Goal: Task Accomplishment & Management: Manage account settings

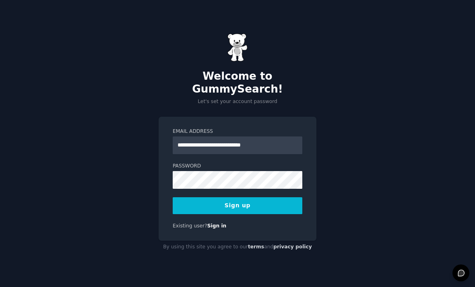
scroll to position [26, 0]
click at [250, 197] on button "Sign up" at bounding box center [238, 205] width 130 height 17
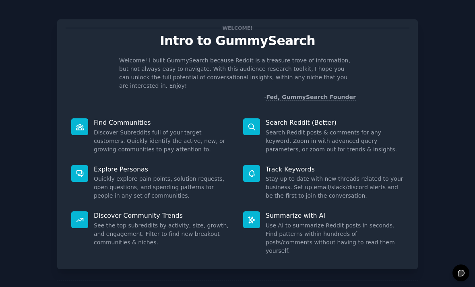
scroll to position [2, 0]
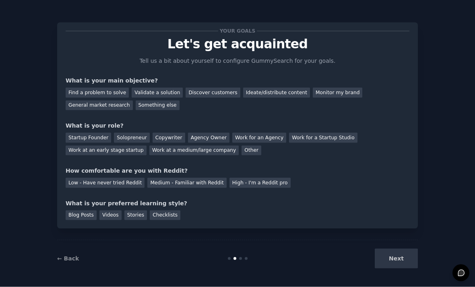
scroll to position [26, 0]
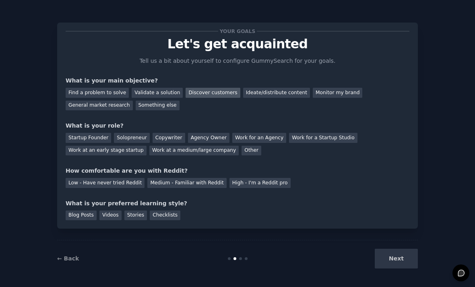
click at [203, 88] on div "Discover customers" at bounding box center [213, 93] width 54 height 10
click at [242, 146] on div "Other" at bounding box center [252, 151] width 20 height 10
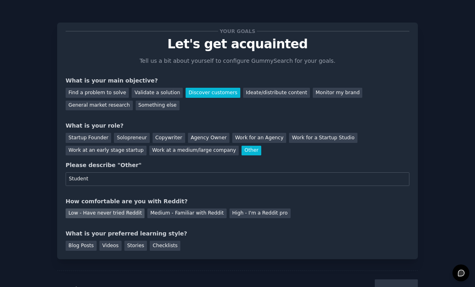
type input "Student"
click at [132, 209] on div "Low - Have never tried Reddit" at bounding box center [105, 214] width 79 height 10
click at [81, 241] on div "Blog Posts" at bounding box center [81, 246] width 31 height 10
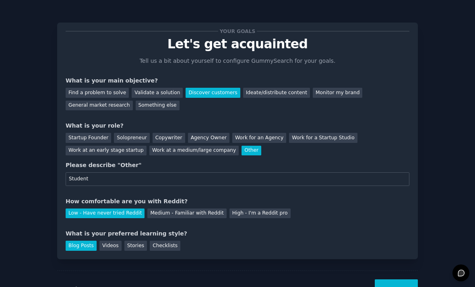
click at [400, 279] on button "Next" at bounding box center [396, 289] width 43 height 20
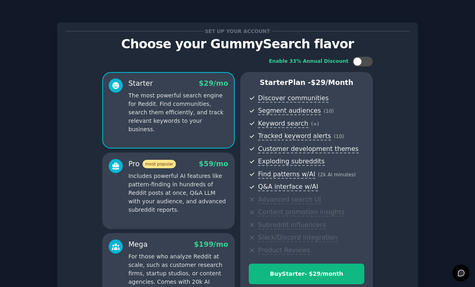
scroll to position [41, 0]
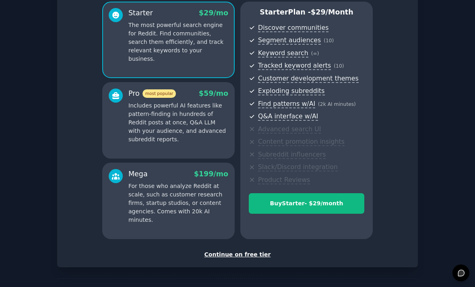
click at [254, 250] on div "Continue on free tier" at bounding box center [238, 254] width 344 height 8
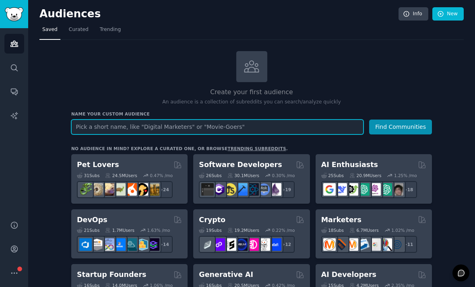
click at [255, 120] on input "text" at bounding box center [217, 127] width 292 height 15
click at [402, 120] on button "Find Communities" at bounding box center [400, 127] width 63 height 15
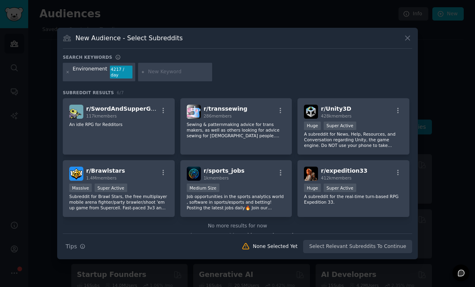
click at [409, 65] on div "New Audience - Select Subreddits Search keywords Environement 4217 / day Subred…" at bounding box center [237, 143] width 361 height 231
click at [411, 42] on icon at bounding box center [407, 38] width 8 height 8
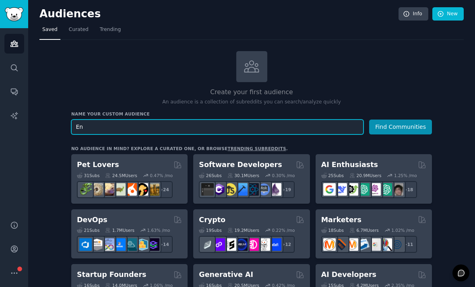
type input "E"
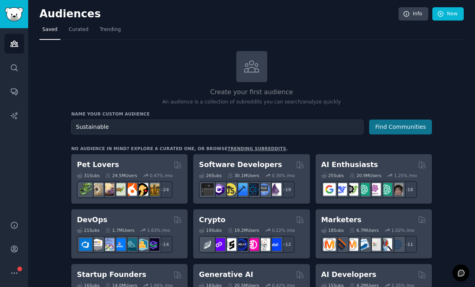
click at [412, 120] on button "Find Communities" at bounding box center [400, 127] width 63 height 15
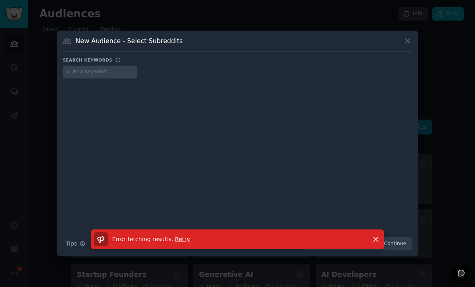
click at [185, 242] on span "Retry" at bounding box center [182, 239] width 15 height 6
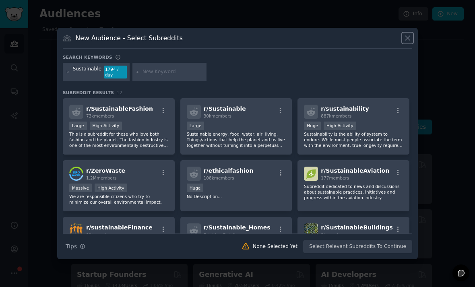
click at [410, 42] on icon at bounding box center [407, 38] width 8 height 8
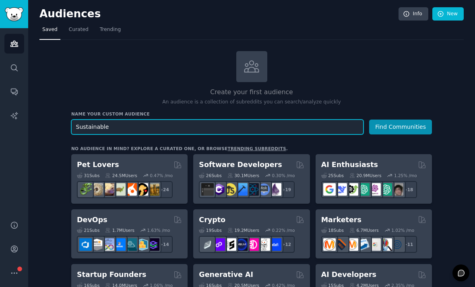
click at [186, 120] on input "Sustainable" at bounding box center [217, 127] width 292 height 15
type input "Sustainable beauty"
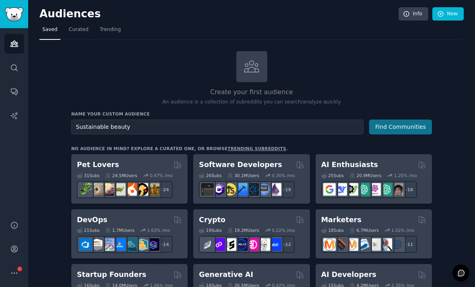
click at [411, 120] on button "Find Communities" at bounding box center [400, 127] width 63 height 15
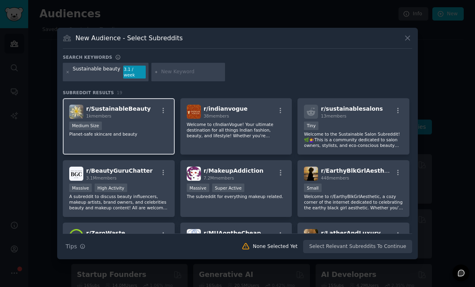
click at [112, 112] on span "r/ SustainableBeauty" at bounding box center [118, 108] width 64 height 6
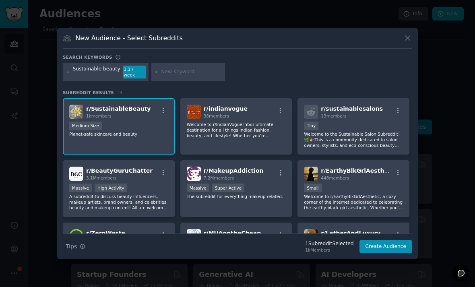
click at [111, 112] on span "r/ SustainableBeauty" at bounding box center [118, 108] width 64 height 6
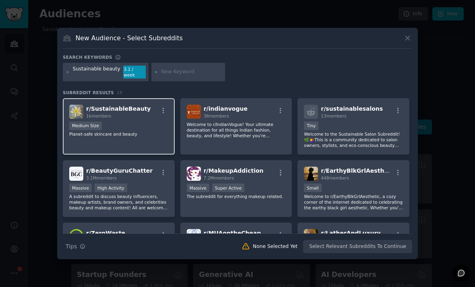
click at [105, 137] on p "Planet-safe skincare and beauty" at bounding box center [118, 134] width 99 height 6
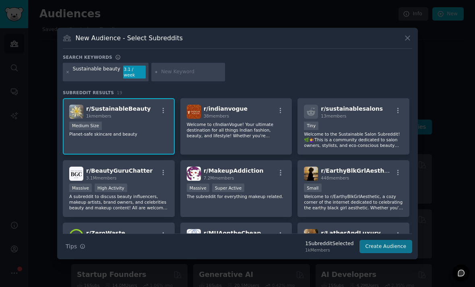
click at [397, 254] on button "Create Audience" at bounding box center [386, 247] width 53 height 14
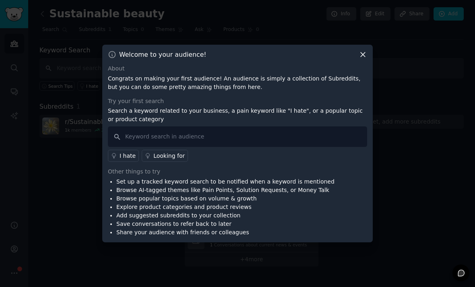
click at [371, 75] on div "Welcome to your audience! About Congrats on making your first audience! An audi…" at bounding box center [237, 144] width 271 height 198
click at [371, 67] on div "Welcome to your audience! About Congrats on making your first audience! An audi…" at bounding box center [237, 144] width 271 height 198
click at [364, 53] on icon at bounding box center [363, 55] width 4 height 4
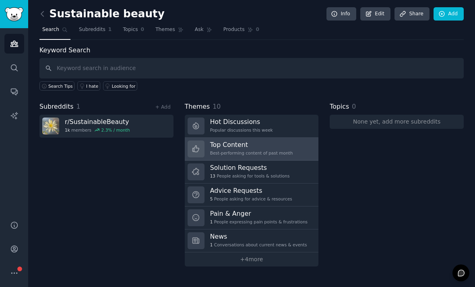
click at [291, 138] on link "Top Content Best-performing content of past month" at bounding box center [252, 149] width 134 height 23
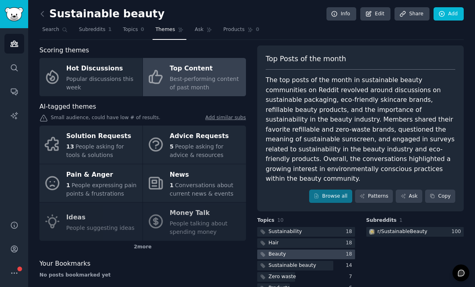
click at [332, 250] on div at bounding box center [306, 255] width 98 height 10
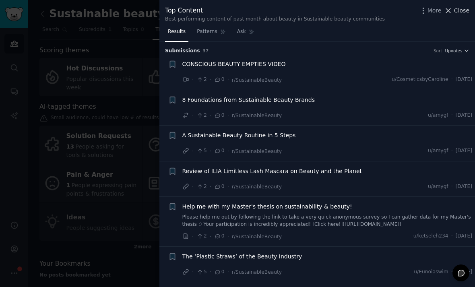
click at [459, 14] on span "Close" at bounding box center [461, 10] width 15 height 8
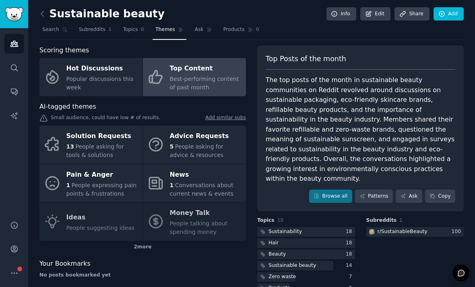
click at [107, 227] on div "Solution Requests 13 People asking for tools & solutions Advice Requests 5 Peop…" at bounding box center [142, 183] width 207 height 115
click at [421, 16] on link "Share" at bounding box center [412, 14] width 35 height 14
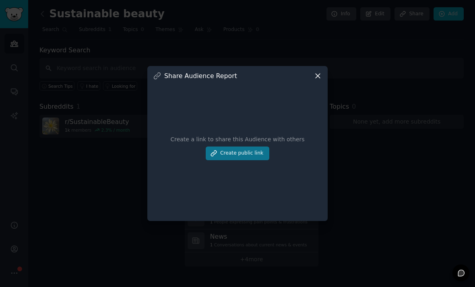
click at [268, 160] on button "Create public link" at bounding box center [238, 154] width 64 height 14
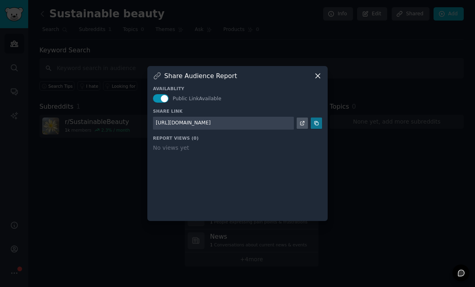
click at [320, 129] on button at bounding box center [316, 123] width 11 height 11
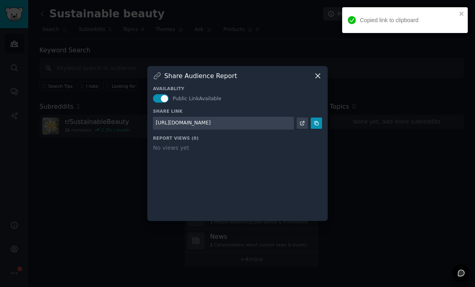
click at [302, 126] on icon at bounding box center [303, 123] width 6 height 6
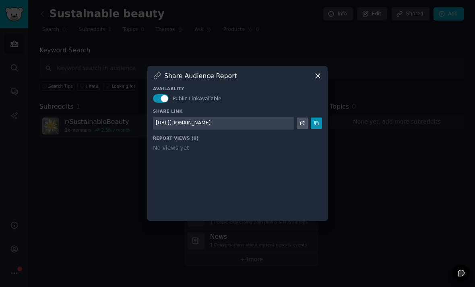
click at [321, 80] on icon at bounding box center [318, 76] width 8 height 8
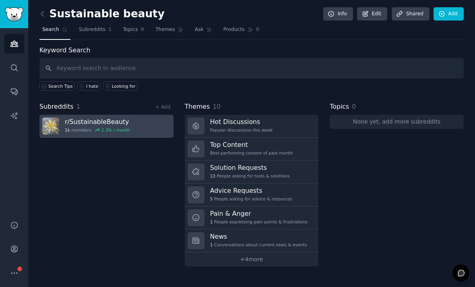
click at [135, 119] on link "r/ SustainableBeauty 1k members 2.3 % / month" at bounding box center [106, 126] width 134 height 23
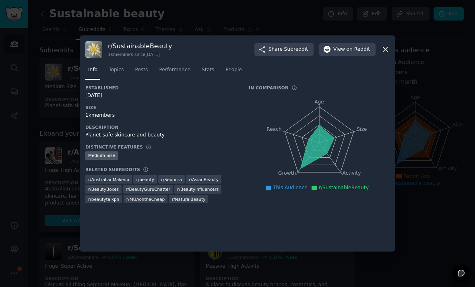
click at [387, 54] on icon at bounding box center [385, 49] width 8 height 8
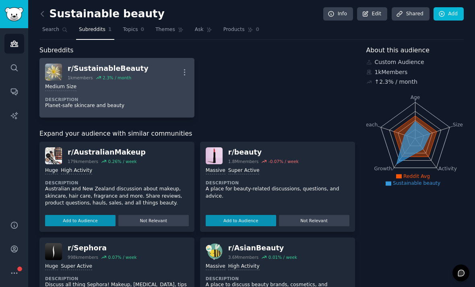
click at [151, 103] on p "Planet-safe skincare and beauty" at bounding box center [117, 105] width 144 height 7
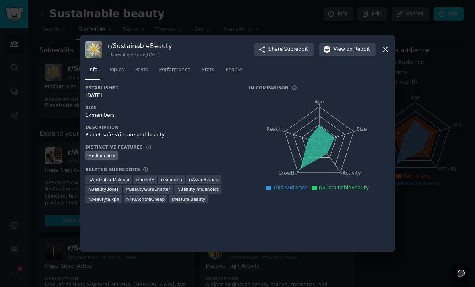
click at [135, 50] on h3 "r/ SustainableBeauty" at bounding box center [140, 46] width 64 height 8
click at [389, 54] on icon at bounding box center [385, 49] width 8 height 8
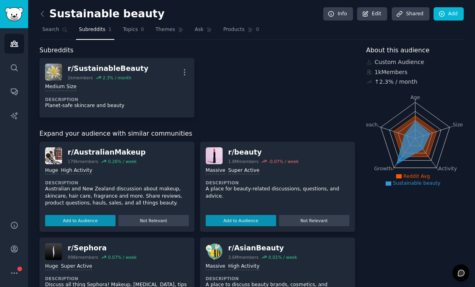
click at [91, 33] on link "Subreddits 1" at bounding box center [95, 31] width 38 height 17
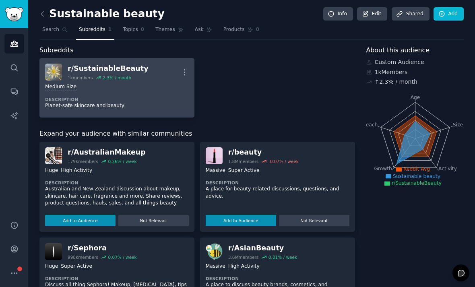
click at [155, 89] on div "Medium Size" at bounding box center [117, 87] width 144 height 8
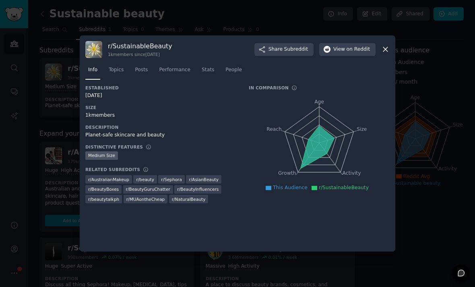
click at [102, 57] on img at bounding box center [93, 49] width 17 height 17
click at [115, 80] on link "Topics" at bounding box center [116, 72] width 21 height 17
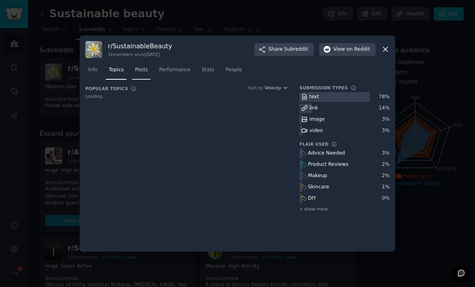
click at [143, 74] on span "Posts" at bounding box center [141, 69] width 13 height 7
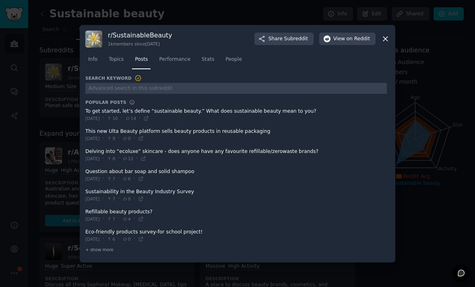
click at [386, 43] on icon at bounding box center [385, 39] width 8 height 8
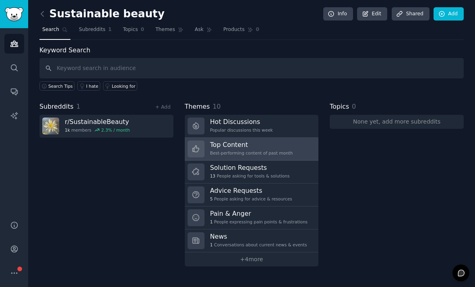
click at [283, 147] on h3 "Top Content" at bounding box center [251, 145] width 83 height 8
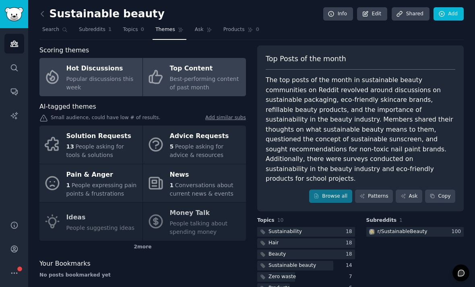
click at [100, 81] on span "Popular discussions this week" at bounding box center [99, 83] width 67 height 15
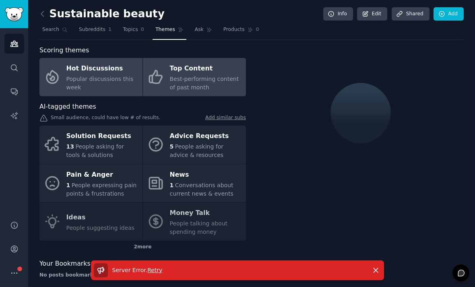
click at [195, 73] on div "Top Content" at bounding box center [206, 68] width 72 height 13
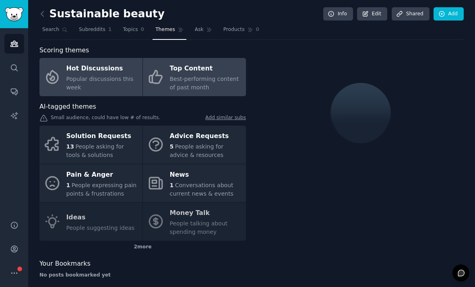
click at [118, 78] on span "Popular discussions this week" at bounding box center [99, 83] width 67 height 15
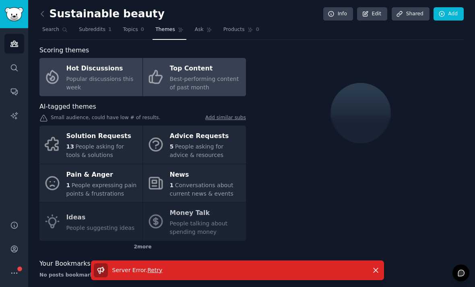
click at [203, 79] on span "Best-performing content of past month" at bounding box center [204, 83] width 69 height 15
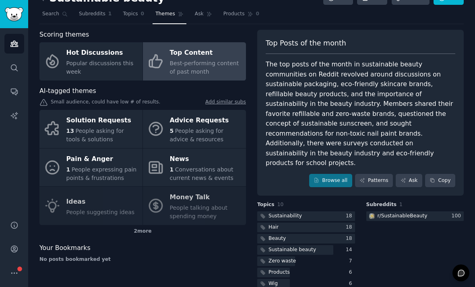
scroll to position [26, 0]
click at [336, 174] on link "Browse all" at bounding box center [330, 181] width 43 height 14
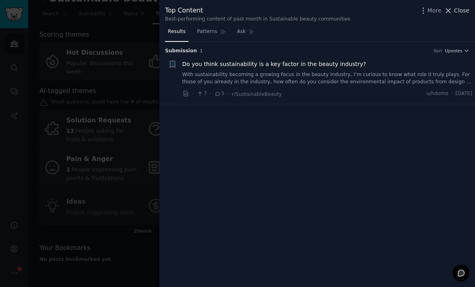
click at [465, 12] on span "Close" at bounding box center [461, 10] width 15 height 8
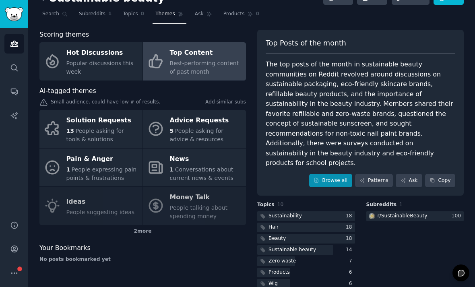
click at [339, 174] on link "Browse all" at bounding box center [330, 181] width 43 height 14
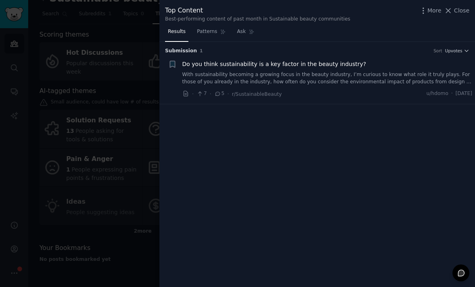
click at [377, 73] on link "With sustainability becoming a growing focus in the beauty industry, I’m curiou…" at bounding box center [327, 78] width 290 height 14
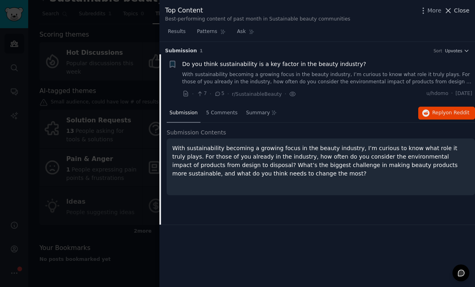
click at [463, 14] on span "Close" at bounding box center [461, 10] width 15 height 8
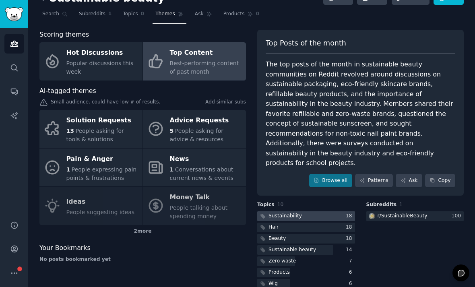
click at [314, 211] on div at bounding box center [306, 216] width 98 height 10
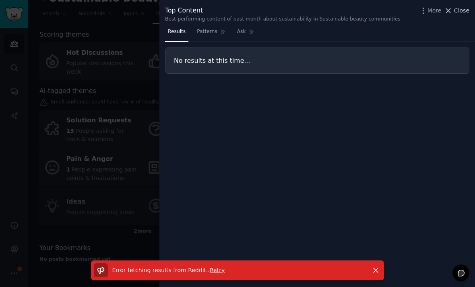
click at [465, 14] on span "Close" at bounding box center [461, 10] width 15 height 8
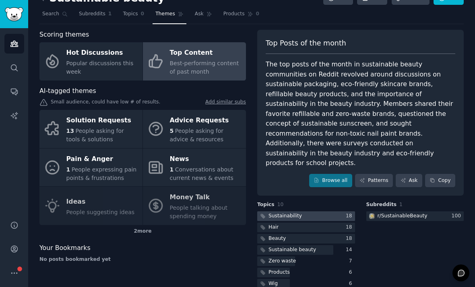
click at [315, 211] on div at bounding box center [306, 216] width 98 height 10
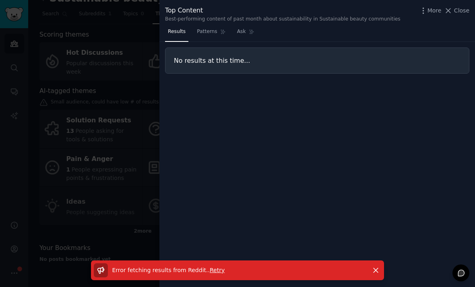
click at [357, 71] on div "No results at this time..." at bounding box center [317, 61] width 304 height 26
click at [300, 265] on div "Error fetching results from Reddit. . Retry" at bounding box center [230, 270] width 272 height 14
click at [213, 262] on div "Error fetching results from Reddit. . Retry Dismiss" at bounding box center [237, 270] width 293 height 20
click at [219, 264] on div "Error fetching results from Reddit. . Retry" at bounding box center [230, 270] width 272 height 14
click at [217, 270] on span "Retry" at bounding box center [217, 270] width 15 height 6
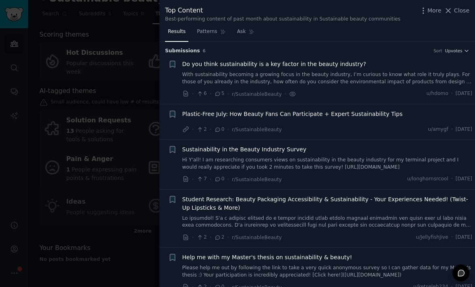
scroll to position [14, 0]
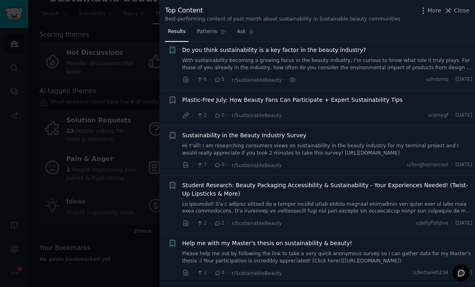
click at [367, 102] on span "Plastic-Free July: How Beauty Fans Can Participate + Expert Sustainability Tips" at bounding box center [292, 100] width 220 height 8
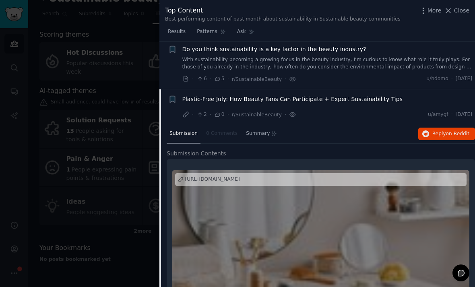
scroll to position [14, 0]
click at [361, 107] on div "Plastic-Free July: How Beauty Fans Can Participate + Expert Sustainability Tips…" at bounding box center [327, 107] width 290 height 24
click at [240, 176] on div "[URL][DOMAIN_NAME]" at bounding box center [212, 179] width 55 height 7
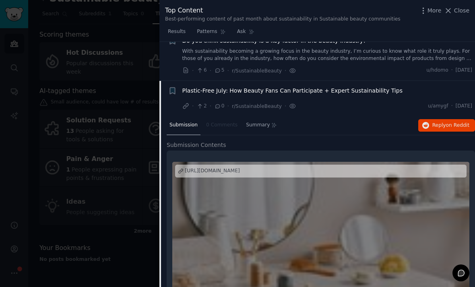
scroll to position [23, 0]
click at [374, 129] on div "Submission 0 Comments Summary Reply on Reddit" at bounding box center [321, 125] width 308 height 19
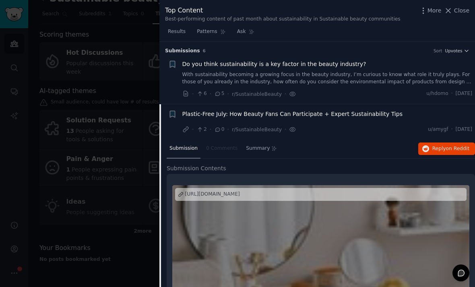
scroll to position [0, 0]
click at [310, 126] on div "· 2 · 0 · r/SustainableBeauty · u/amygf · [DATE]" at bounding box center [327, 129] width 290 height 8
click at [342, 123] on div "Plastic-Free July: How Beauty Fans Can Participate + Expert Sustainability Tips…" at bounding box center [327, 122] width 290 height 24
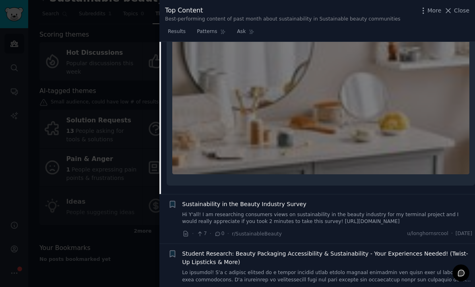
click at [291, 216] on link "Hi Y'all! I am researching consumers views on sustainability in the beauty indu…" at bounding box center [327, 218] width 290 height 14
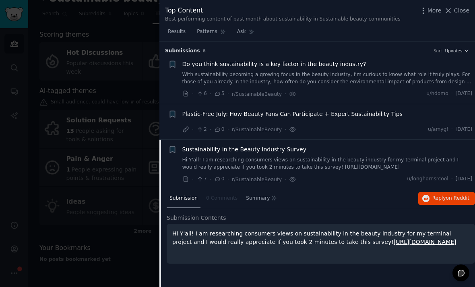
click at [392, 127] on div "· 2 · 0 · r/SustainableBeauty · u/amygf · [DATE]" at bounding box center [327, 129] width 290 height 8
click at [373, 111] on span "Plastic-Free July: How Beauty Fans Can Participate + Expert Sustainability Tips" at bounding box center [292, 114] width 220 height 8
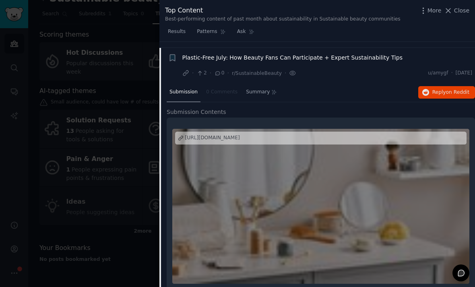
scroll to position [62, 0]
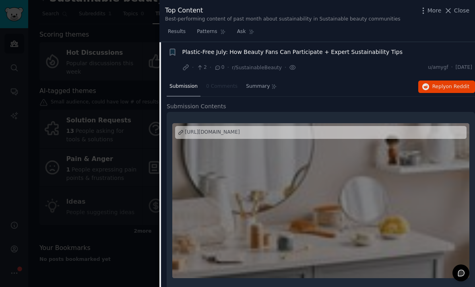
click at [367, 62] on div "Plastic-Free July: How Beauty Fans Can Participate + Expert Sustainability Tips…" at bounding box center [327, 60] width 290 height 24
click at [372, 53] on span "Plastic-Free July: How Beauty Fans Can Participate + Expert Sustainability Tips" at bounding box center [292, 52] width 220 height 8
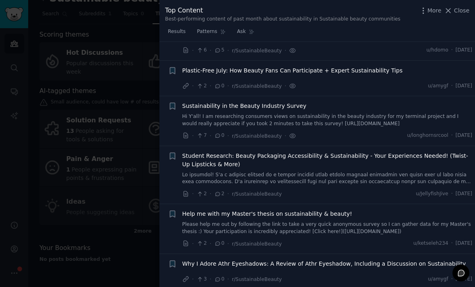
click at [377, 29] on div "Results Patterns Ask" at bounding box center [317, 33] width 316 height 17
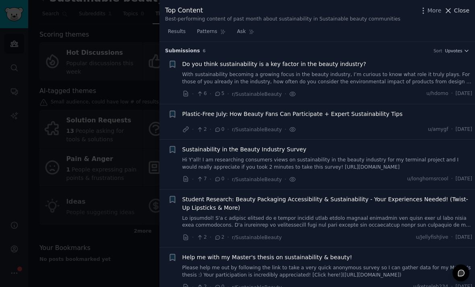
click at [461, 8] on span "Close" at bounding box center [461, 10] width 15 height 8
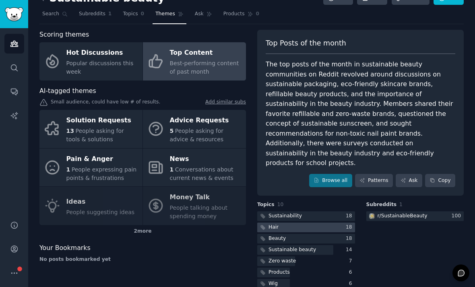
click at [316, 223] on div at bounding box center [306, 228] width 98 height 10
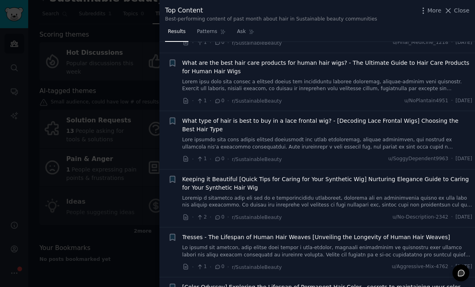
scroll to position [392, 0]
click at [462, 11] on span "Close" at bounding box center [461, 10] width 15 height 8
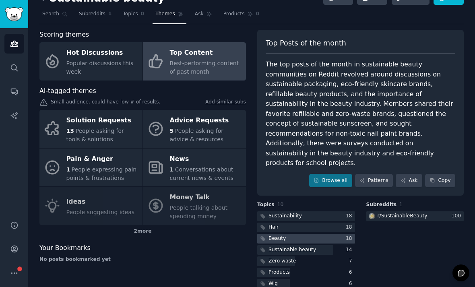
click at [313, 234] on div at bounding box center [306, 239] width 98 height 10
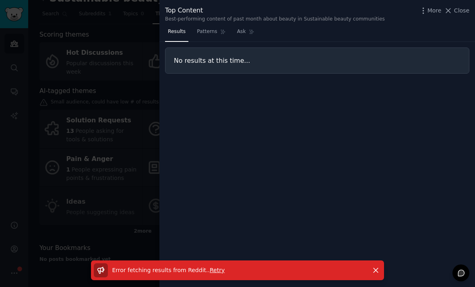
click at [214, 268] on span "Retry" at bounding box center [217, 270] width 15 height 6
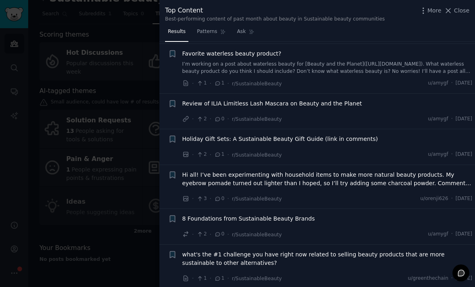
scroll to position [1233, 0]
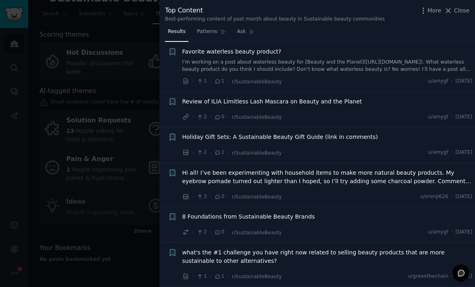
click at [224, 196] on li "+ Hi all! I’ve been experimenting with household items to make more natural bea…" at bounding box center [317, 185] width 316 height 44
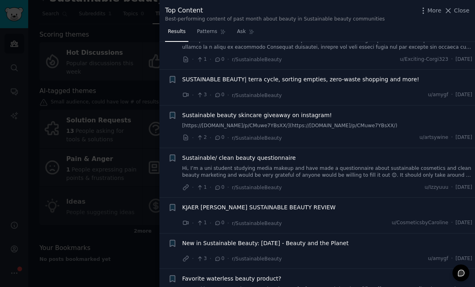
scroll to position [1006, 0]
click at [464, 14] on span "Close" at bounding box center [461, 10] width 15 height 8
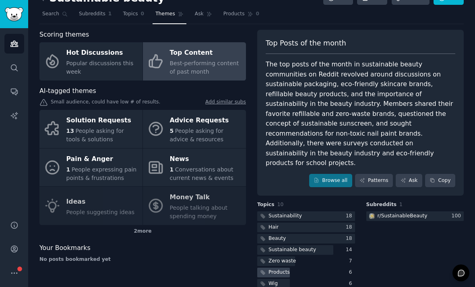
click at [283, 269] on div "Products" at bounding box center [279, 272] width 21 height 7
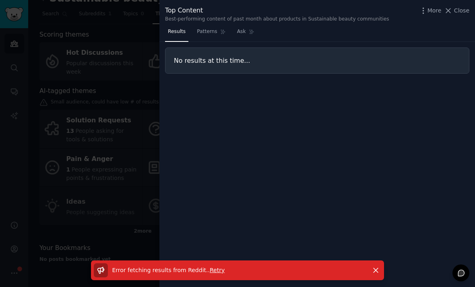
click at [212, 269] on span "Retry" at bounding box center [217, 270] width 15 height 6
click at [215, 267] on span "Retry" at bounding box center [217, 270] width 15 height 6
click at [457, 12] on span "Close" at bounding box center [461, 10] width 15 height 8
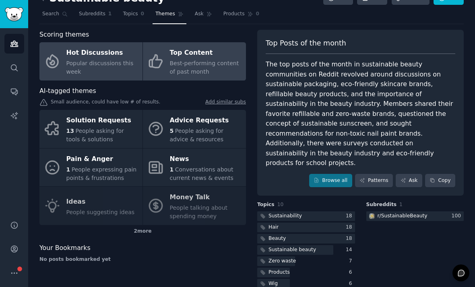
click at [106, 60] on span "Popular discussions this week" at bounding box center [99, 67] width 67 height 15
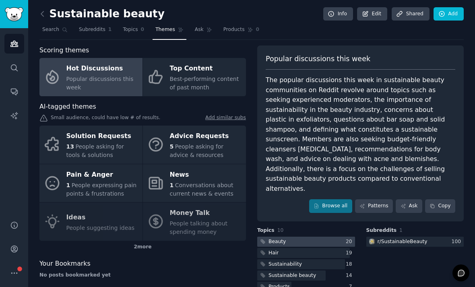
click at [300, 237] on div at bounding box center [306, 242] width 98 height 10
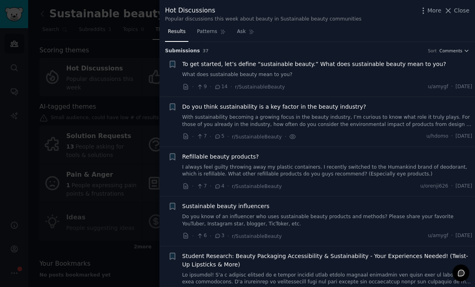
click at [367, 167] on link "I always feel guilty throwing away my plastic containers. I recently switched t…" at bounding box center [327, 171] width 290 height 14
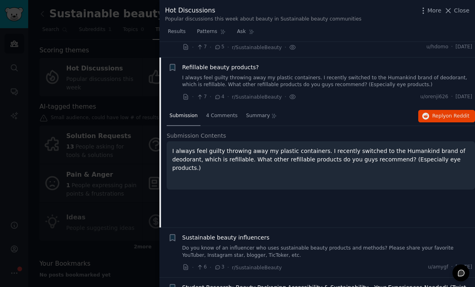
scroll to position [104, 0]
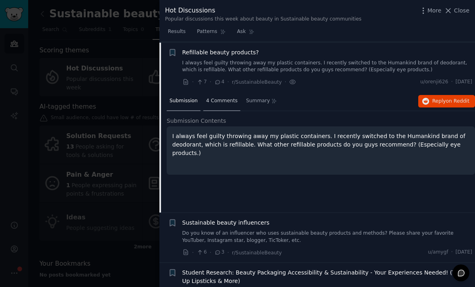
click at [219, 95] on div "4 Comments" at bounding box center [221, 101] width 37 height 19
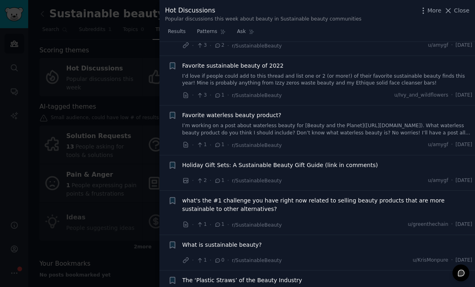
scroll to position [428, 0]
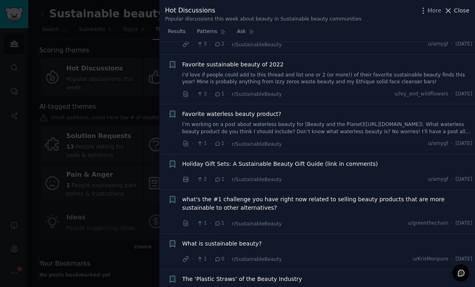
click at [462, 13] on span "Close" at bounding box center [461, 10] width 15 height 8
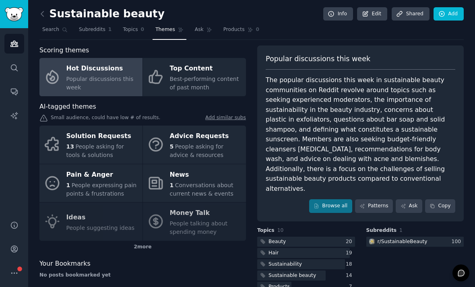
click at [102, 195] on div "Solution Requests 13 People asking for tools & solutions Advice Requests 5 Peop…" at bounding box center [142, 183] width 207 height 115
click at [103, 192] on div "Solution Requests 13 People asking for tools & solutions Advice Requests 5 Peop…" at bounding box center [142, 183] width 207 height 115
click at [118, 198] on div "Solution Requests 13 People asking for tools & solutions Advice Requests 5 Peop…" at bounding box center [142, 183] width 207 height 115
click at [107, 196] on div "Solution Requests 13 People asking for tools & solutions Advice Requests 5 Peop…" at bounding box center [142, 183] width 207 height 115
click at [112, 194] on div "Solution Requests 13 People asking for tools & solutions Advice Requests 5 Peop…" at bounding box center [142, 183] width 207 height 115
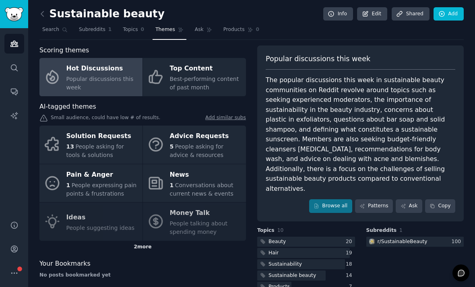
click at [144, 241] on div "2 more" at bounding box center [142, 247] width 207 height 13
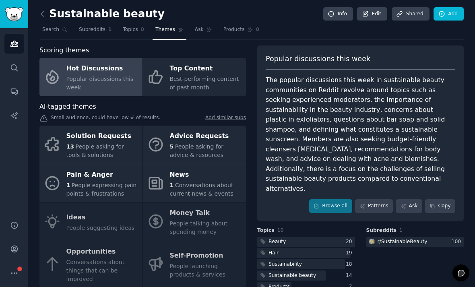
click at [79, 201] on div "Solution Requests 13 People asking for tools & solutions Advice Requests 5 Peop…" at bounding box center [142, 207] width 207 height 162
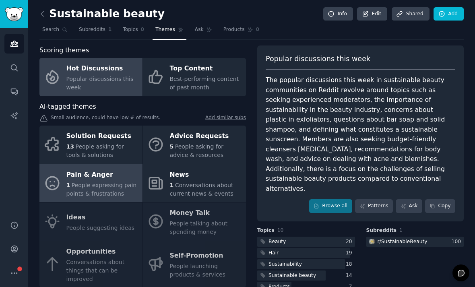
click at [73, 182] on span "People expressing pain points & frustrations" at bounding box center [101, 189] width 70 height 15
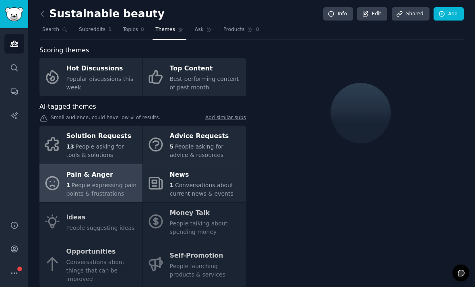
click at [87, 195] on div "Solution Requests 13 People asking for tools & solutions Advice Requests 5 Peop…" at bounding box center [142, 207] width 207 height 162
click at [126, 232] on div "Solution Requests 13 People asking for tools & solutions Advice Requests 5 Peop…" at bounding box center [142, 207] width 207 height 162
click at [166, 232] on div "Solution Requests 13 People asking for tools & solutions Advice Requests 5 Peop…" at bounding box center [142, 207] width 207 height 162
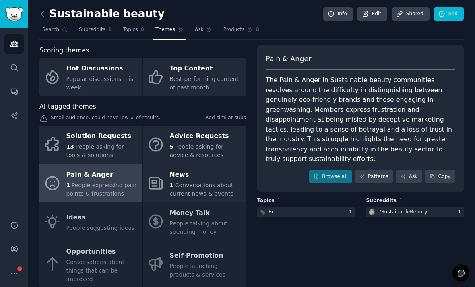
scroll to position [6, 0]
click at [131, 26] on span "Topics" at bounding box center [130, 29] width 15 height 7
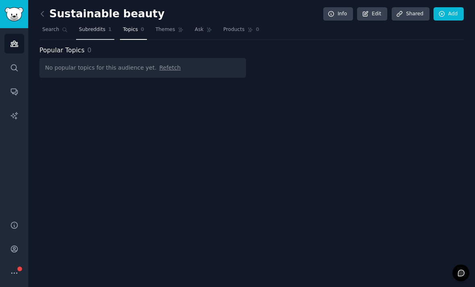
click at [99, 29] on link "Subreddits 1" at bounding box center [95, 31] width 38 height 17
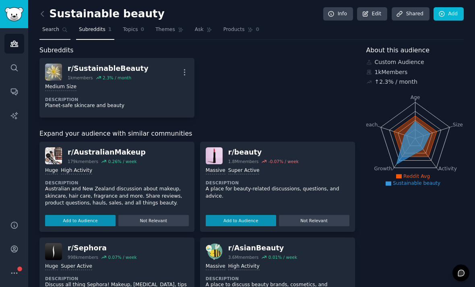
click at [55, 26] on span "Search" at bounding box center [50, 29] width 17 height 7
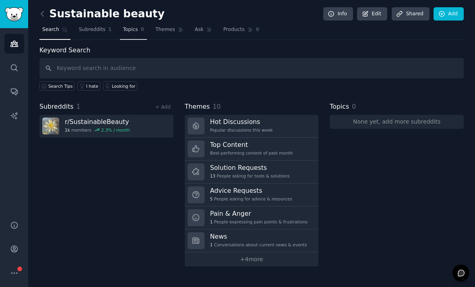
click at [136, 26] on span "Topics" at bounding box center [130, 29] width 15 height 7
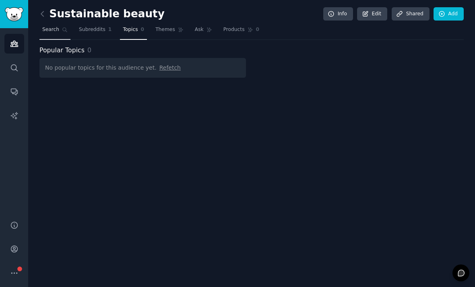
click at [59, 24] on link "Search" at bounding box center [54, 31] width 31 height 17
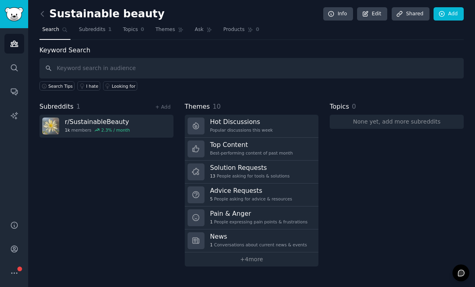
click at [40, 14] on div "Sustainable beauty Info Edit Share d Add" at bounding box center [251, 15] width 424 height 17
click at [374, 10] on link "Edit" at bounding box center [372, 14] width 30 height 14
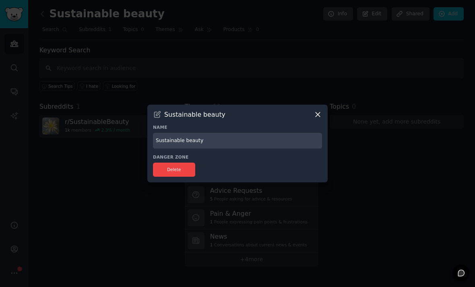
click at [320, 117] on icon at bounding box center [318, 115] width 4 height 4
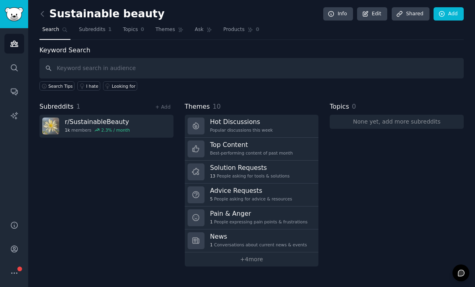
click at [46, 23] on link "Search" at bounding box center [54, 31] width 31 height 17
click at [45, 10] on icon at bounding box center [42, 14] width 8 height 8
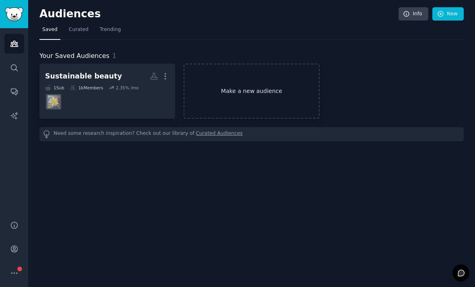
click at [254, 76] on link "Make a new audience" at bounding box center [252, 91] width 136 height 55
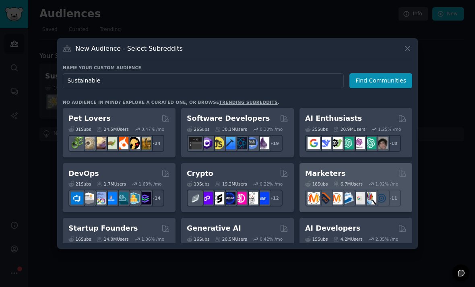
type input "Sustainable"
click at [382, 88] on button "Find Communities" at bounding box center [380, 80] width 63 height 15
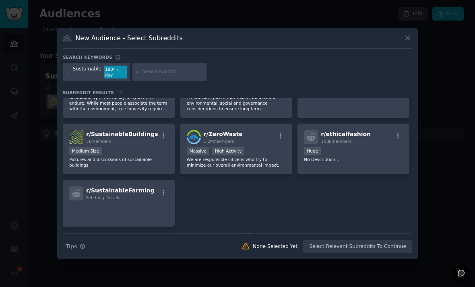
click at [83, 79] on div "Sustainable" at bounding box center [87, 72] width 29 height 13
click at [69, 74] on icon at bounding box center [68, 72] width 4 height 4
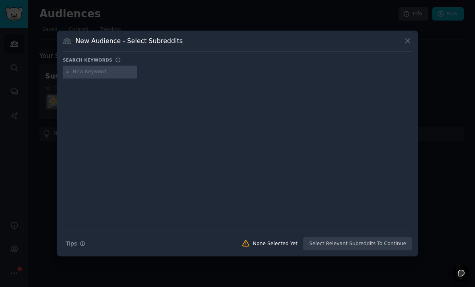
click at [110, 76] on input "text" at bounding box center [103, 71] width 61 height 7
type input "Sustainable haircare"
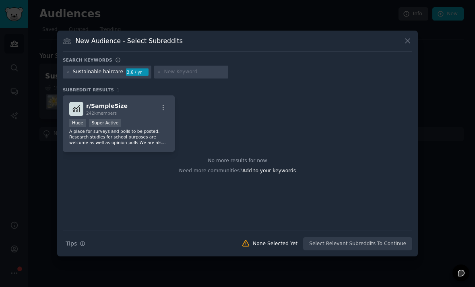
click at [405, 45] on icon at bounding box center [407, 41] width 8 height 8
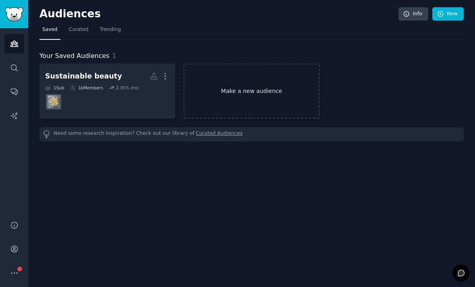
click at [219, 74] on link "Make a new audience" at bounding box center [252, 91] width 136 height 55
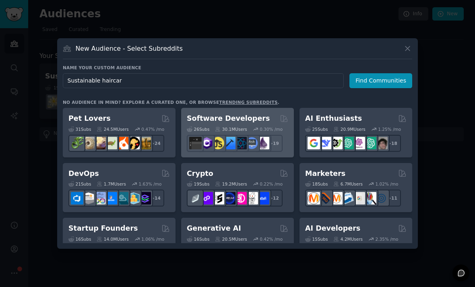
type input "Sustainable haircare"
click at [382, 88] on button "Find Communities" at bounding box center [380, 80] width 63 height 15
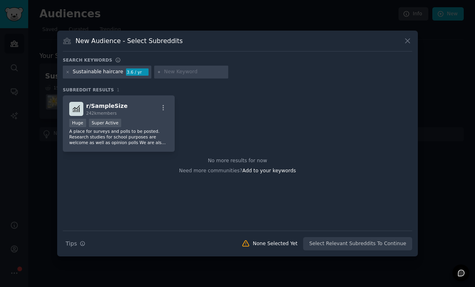
click at [98, 79] on div "Sustainable haircare 3.6 / yr" at bounding box center [107, 72] width 89 height 13
click at [70, 74] on icon at bounding box center [68, 72] width 4 height 4
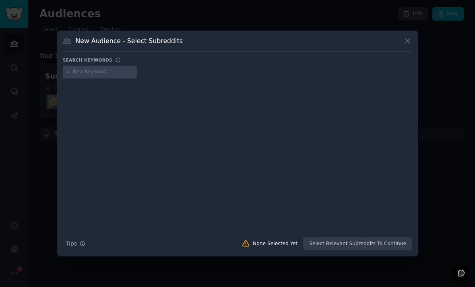
click at [410, 45] on icon at bounding box center [407, 41] width 8 height 8
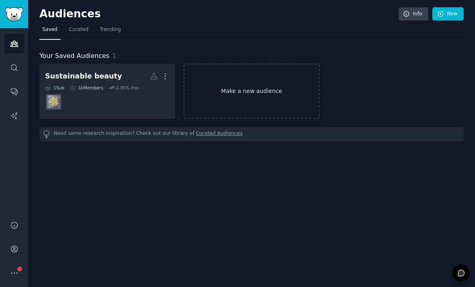
click at [249, 78] on link "Make a new audience" at bounding box center [252, 91] width 136 height 55
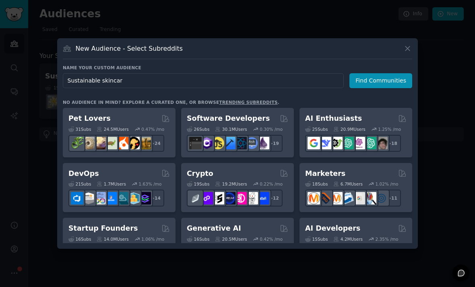
type input "Sustainable skincare"
click at [382, 88] on button "Find Communities" at bounding box center [380, 80] width 63 height 15
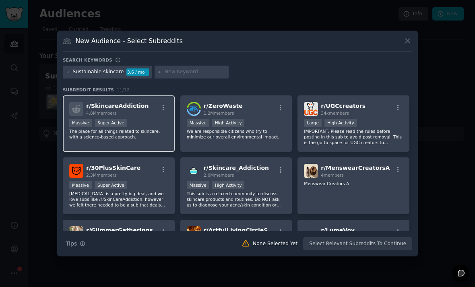
click at [147, 140] on p "The place for all things related to skincare, with a science-based approach." at bounding box center [118, 133] width 99 height 11
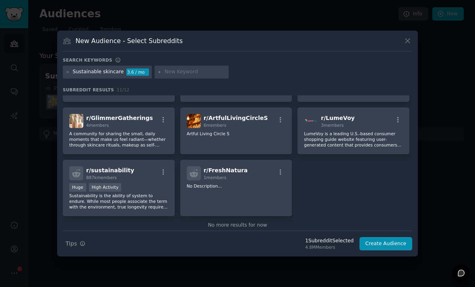
scroll to position [113, 0]
click at [144, 209] on p "Sustainability is the ability of system to endure. While most people associate …" at bounding box center [118, 200] width 99 height 17
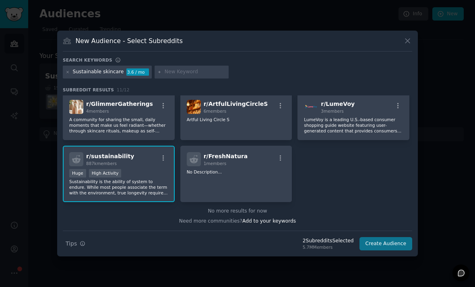
click at [386, 251] on button "Create Audience" at bounding box center [386, 244] width 53 height 14
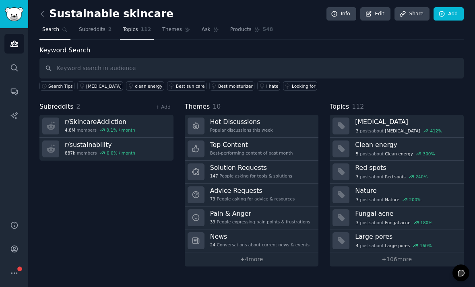
click at [137, 26] on span "Topics" at bounding box center [130, 29] width 15 height 7
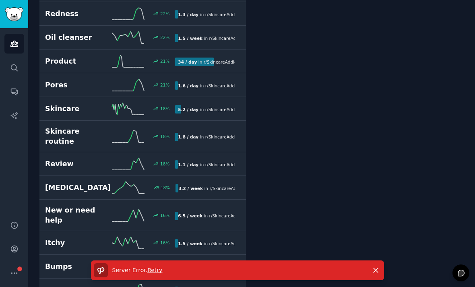
scroll to position [798, 0]
click at [373, 275] on button "Dismiss" at bounding box center [376, 270] width 14 height 14
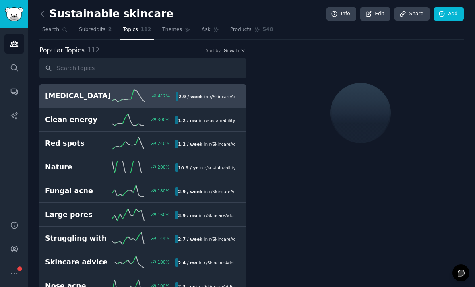
scroll to position [0, 0]
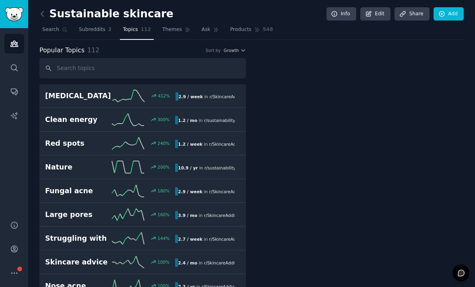
scroll to position [6, 0]
click at [58, 26] on span "Search" at bounding box center [50, 29] width 17 height 7
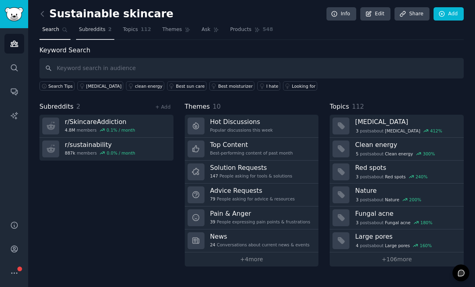
click at [89, 26] on span "Subreddits" at bounding box center [92, 29] width 27 height 7
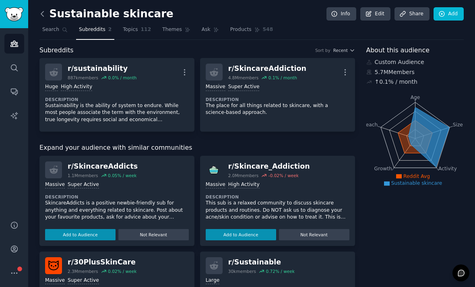
click at [39, 10] on icon at bounding box center [42, 14] width 8 height 8
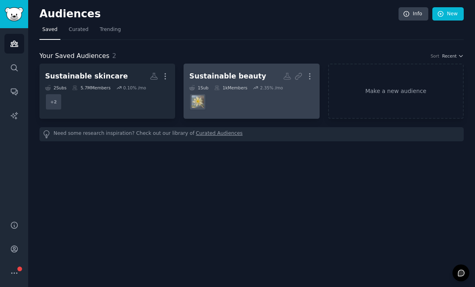
click at [221, 95] on dd at bounding box center [251, 102] width 124 height 23
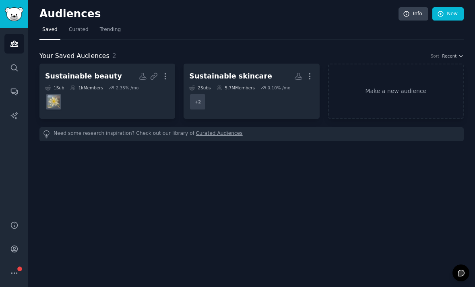
scroll to position [6, 0]
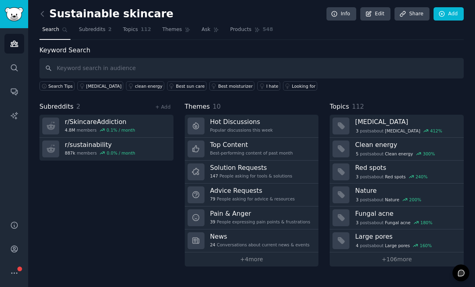
click at [86, 64] on input "text" at bounding box center [251, 68] width 424 height 21
type input "Sustainable soap"
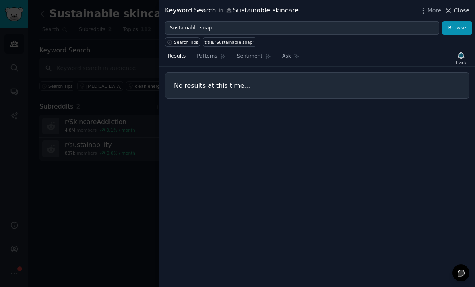
click at [459, 9] on span "Close" at bounding box center [461, 10] width 15 height 8
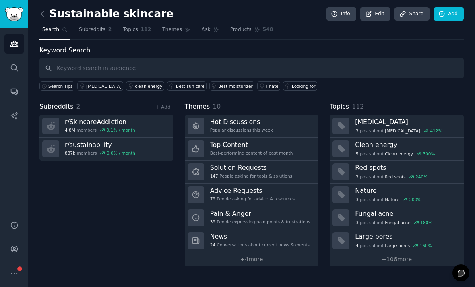
click at [37, 10] on div "Sustainable skincare Info Edit Share Add Search Subreddits 2 Topics 112 Themes …" at bounding box center [251, 143] width 447 height 287
click at [41, 10] on icon at bounding box center [42, 14] width 8 height 8
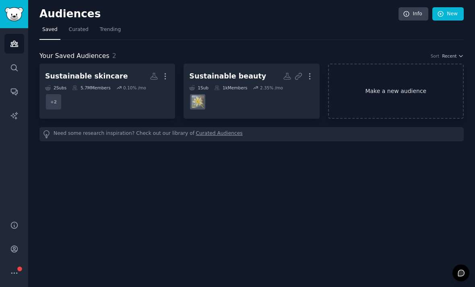
click at [413, 93] on link "Make a new audience" at bounding box center [396, 91] width 136 height 55
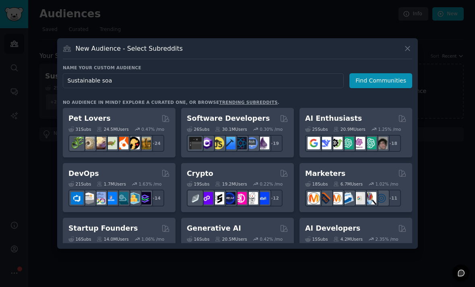
type input "Sustainable soap"
click at [382, 88] on button "Find Communities" at bounding box center [380, 80] width 63 height 15
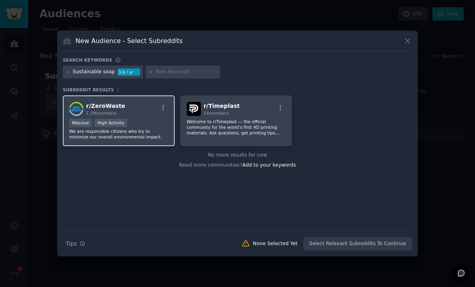
click at [138, 140] on p "We are responsible citizens who try to minimize our overall environmental impac…" at bounding box center [118, 133] width 99 height 11
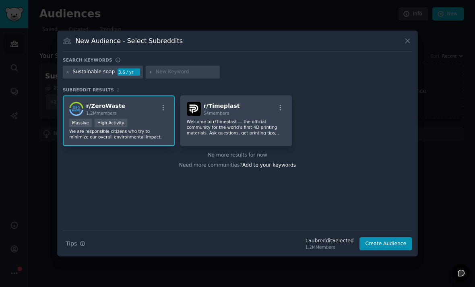
click at [65, 79] on div "Sustainable soap 3.6 / yr" at bounding box center [103, 72] width 80 height 13
click at [67, 73] on icon at bounding box center [68, 72] width 2 height 2
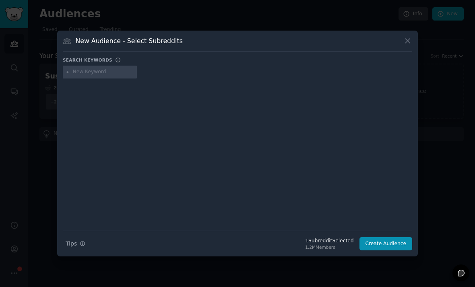
click at [406, 45] on icon at bounding box center [407, 41] width 8 height 8
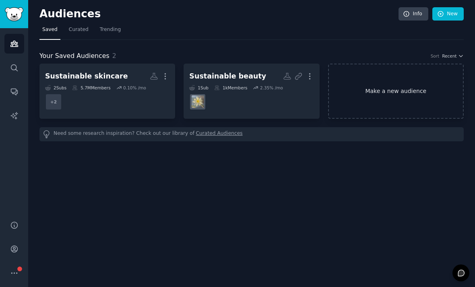
click at [399, 76] on link "Make a new audience" at bounding box center [396, 91] width 136 height 55
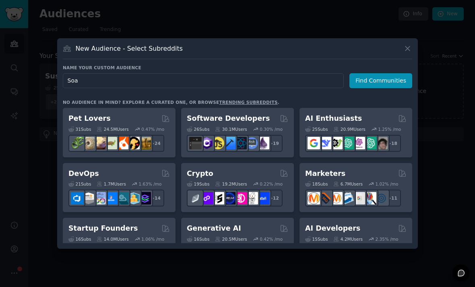
type input "Soap"
click at [382, 88] on button "Find Communities" at bounding box center [380, 80] width 63 height 15
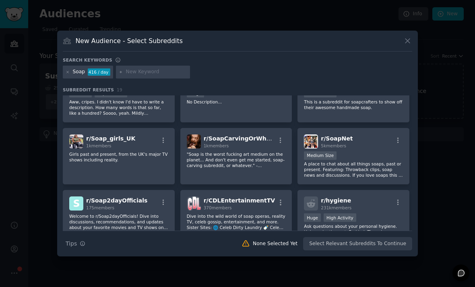
scroll to position [109, 0]
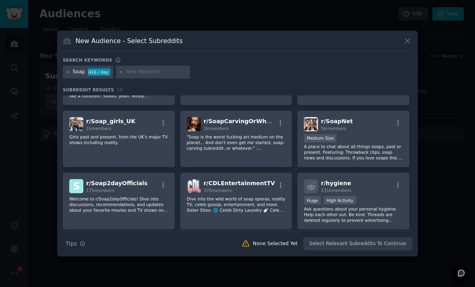
click at [69, 74] on icon at bounding box center [68, 72] width 4 height 4
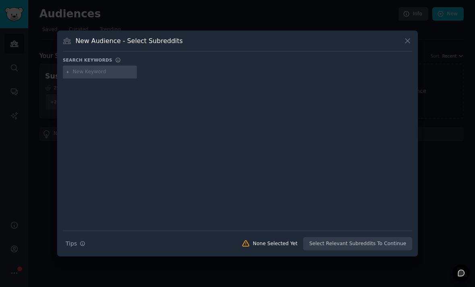
click at [85, 81] on div at bounding box center [237, 74] width 349 height 16
click at [79, 76] on input "text" at bounding box center [103, 71] width 61 height 7
type input "Healthy soap"
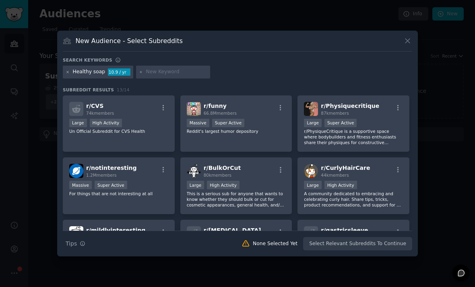
click at [69, 74] on icon at bounding box center [68, 72] width 4 height 4
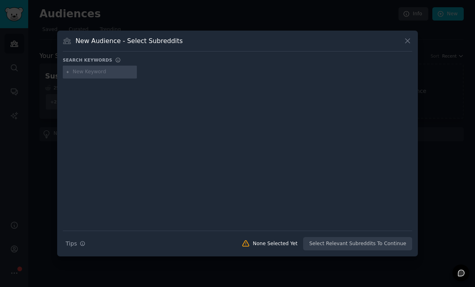
click at [95, 76] on input "text" at bounding box center [103, 71] width 61 height 7
type input "Soap and haircare"
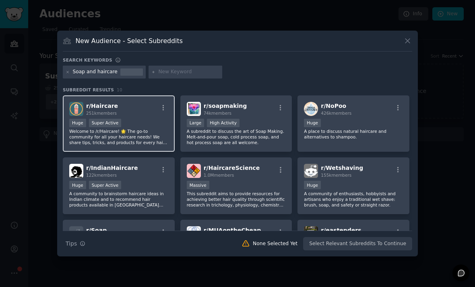
click at [146, 129] on div "Huge Super Active" at bounding box center [118, 124] width 99 height 10
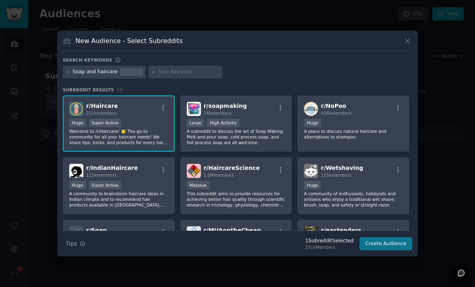
click at [395, 251] on button "Create Audience" at bounding box center [386, 244] width 53 height 14
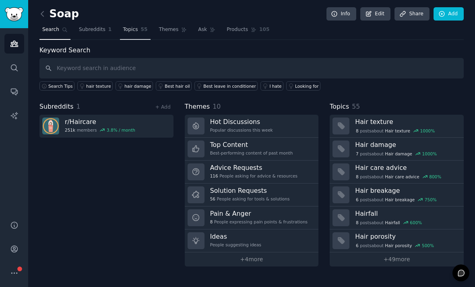
click at [132, 26] on span "Topics" at bounding box center [130, 29] width 15 height 7
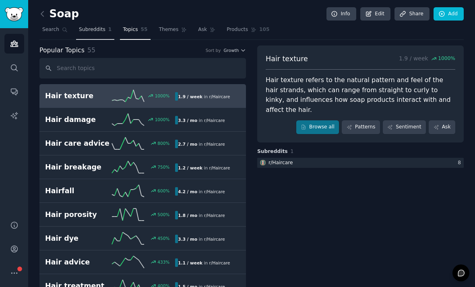
click at [86, 29] on span "Subreddits" at bounding box center [92, 29] width 27 height 7
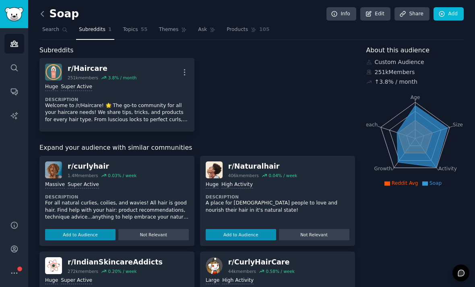
click at [43, 14] on icon at bounding box center [42, 14] width 8 height 8
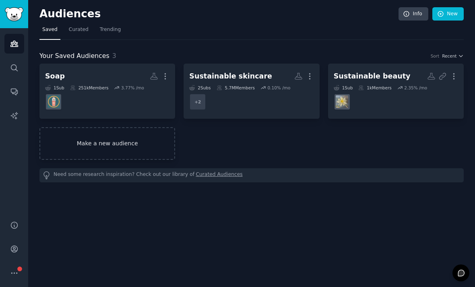
click at [105, 147] on link "Make a new audience" at bounding box center [107, 143] width 136 height 33
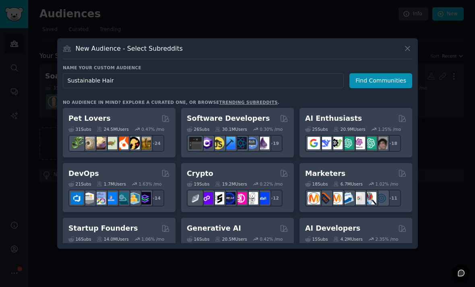
type input "Sustainable Hair"
click at [382, 88] on button "Find Communities" at bounding box center [380, 80] width 63 height 15
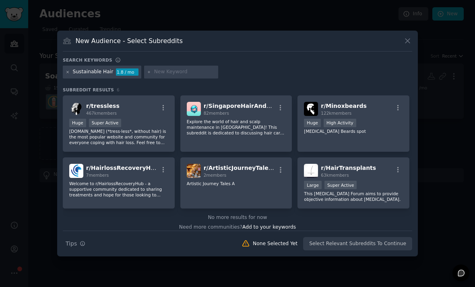
click at [70, 74] on icon at bounding box center [68, 72] width 4 height 4
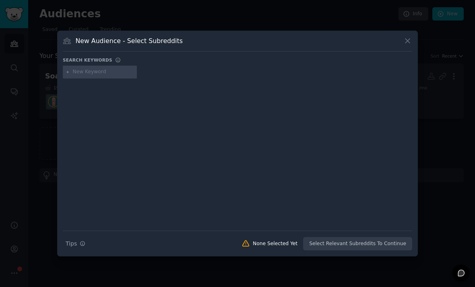
click at [110, 76] on input "text" at bounding box center [103, 71] width 61 height 7
type input "Sustainable Hair treatment"
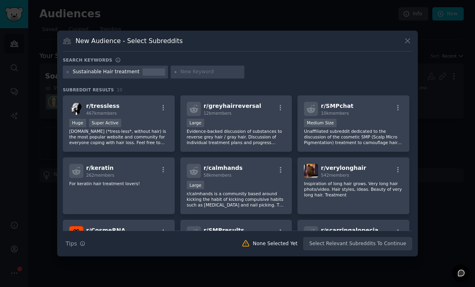
scroll to position [0, 0]
click at [95, 76] on div "Sustainable Hair treatment" at bounding box center [106, 71] width 67 height 7
click at [97, 76] on div "Sustainable Hair treatment" at bounding box center [106, 71] width 67 height 7
click at [96, 79] on div "Sustainable Hair treatment" at bounding box center [115, 72] width 105 height 13
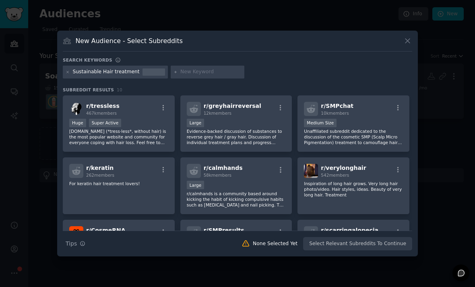
click at [92, 79] on div "Sustainable Hair treatment" at bounding box center [115, 72] width 105 height 13
click at [68, 73] on icon at bounding box center [68, 72] width 2 height 2
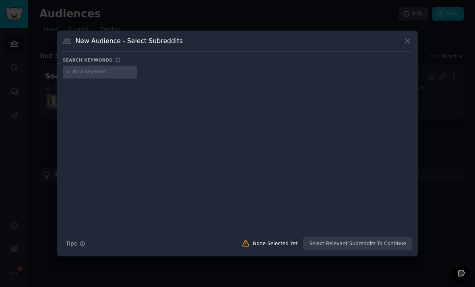
click at [118, 76] on input "text" at bounding box center [103, 71] width 61 height 7
type input "Hair care"
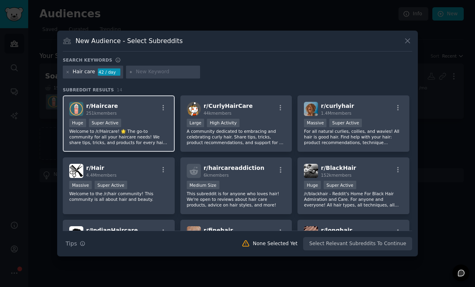
click at [143, 145] on p "Welcome to /r/Haircare! 🌟 The go-to community for all your haircare needs! We s…" at bounding box center [118, 136] width 99 height 17
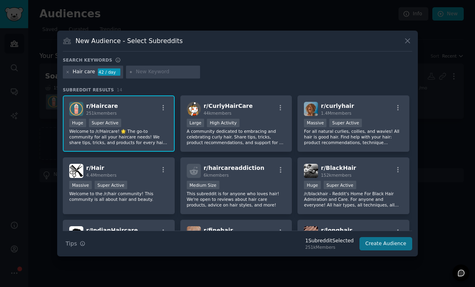
click at [388, 251] on button "Create Audience" at bounding box center [386, 244] width 53 height 14
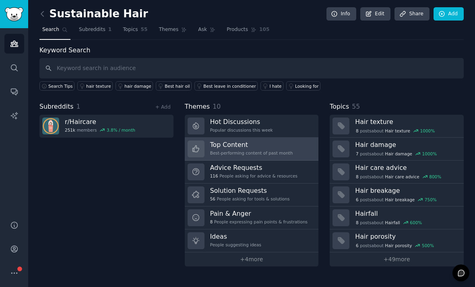
click at [289, 147] on h3 "Top Content" at bounding box center [251, 145] width 83 height 8
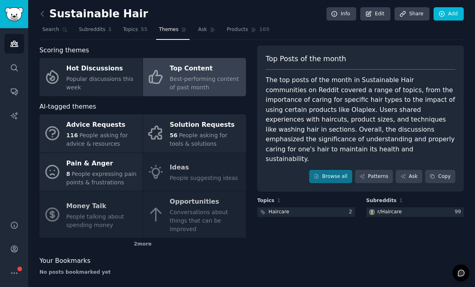
scroll to position [14, 0]
click at [332, 207] on div at bounding box center [306, 212] width 98 height 10
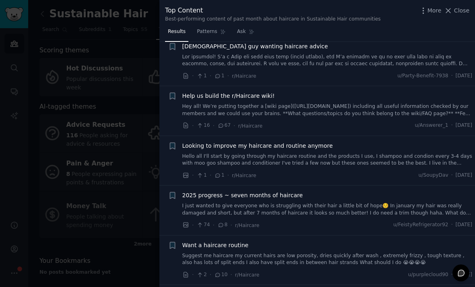
scroll to position [550, 0]
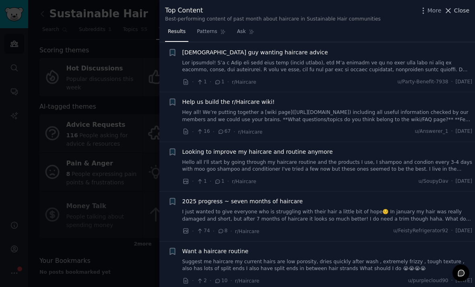
click at [460, 13] on span "Close" at bounding box center [461, 10] width 15 height 8
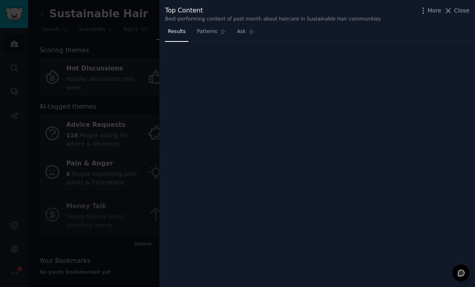
scroll to position [14, 0]
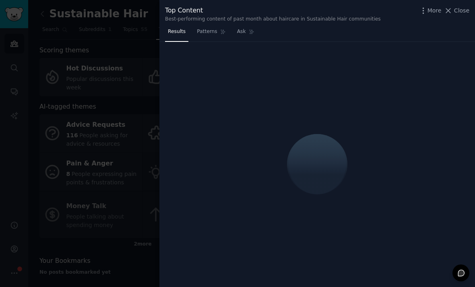
click at [50, 34] on div at bounding box center [237, 143] width 475 height 287
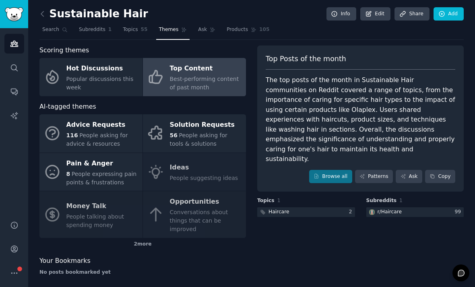
click at [40, 20] on div "Sustainable Hair Info Edit Share Add" at bounding box center [251, 15] width 424 height 17
click at [42, 14] on icon at bounding box center [42, 13] width 2 height 5
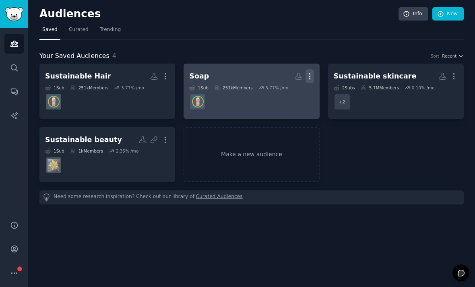
click at [311, 73] on icon "button" at bounding box center [310, 76] width 8 height 8
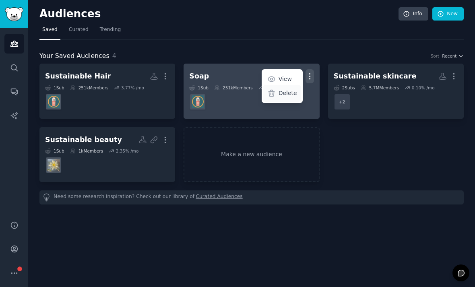
click at [283, 94] on p "Delete" at bounding box center [288, 93] width 19 height 8
click at [279, 89] on div "Delete" at bounding box center [282, 93] width 38 height 17
click at [273, 91] on icon at bounding box center [271, 93] width 8 height 8
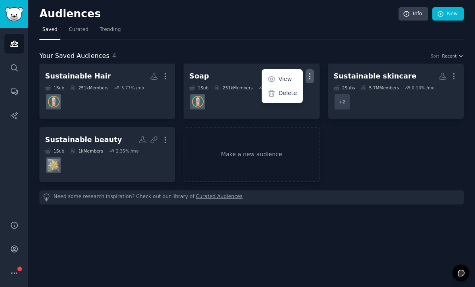
click at [360, 155] on div "Sustainable Hair More 1 Sub 251k Members 3.77 % /mo Soap More View Delete 1 Sub…" at bounding box center [251, 123] width 424 height 118
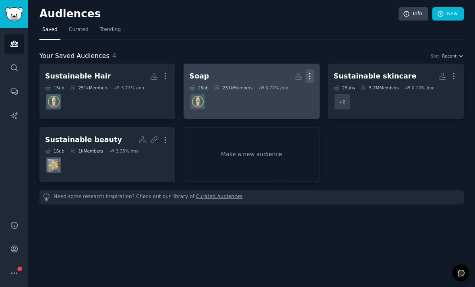
click at [310, 79] on icon "button" at bounding box center [309, 77] width 1 height 6
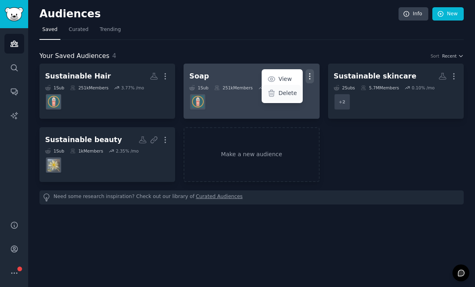
click at [283, 93] on p "Delete" at bounding box center [288, 93] width 19 height 8
click at [286, 96] on p "Delete" at bounding box center [288, 93] width 19 height 8
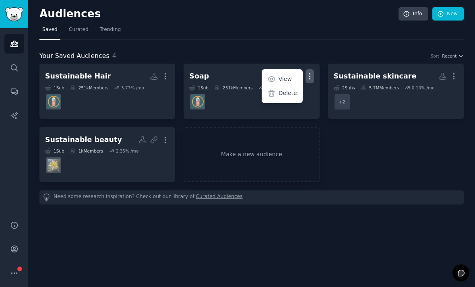
click at [368, 161] on div "Sustainable Hair More 1 Sub 251k Members 3.77 % /mo Soap More View Delete 1 Sub…" at bounding box center [251, 123] width 424 height 118
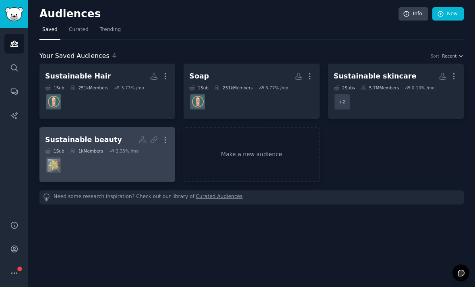
click at [116, 149] on div "2.35 % /mo" at bounding box center [127, 151] width 23 height 6
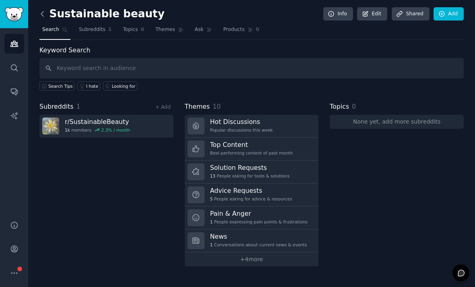
click at [43, 11] on icon at bounding box center [42, 14] width 8 height 8
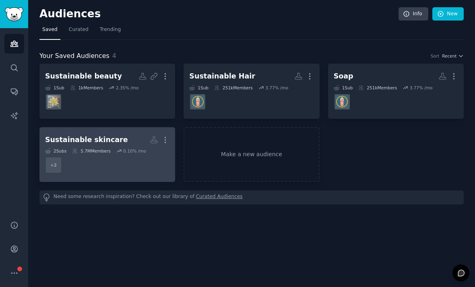
click at [110, 151] on div "5.7M Members" at bounding box center [91, 151] width 38 height 6
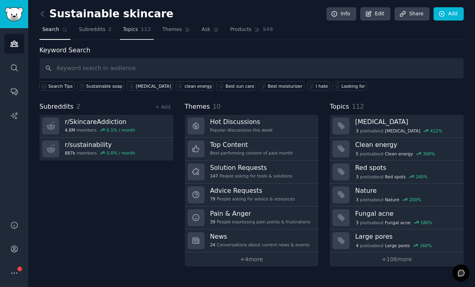
click at [139, 33] on link "Topics 112" at bounding box center [137, 31] width 34 height 17
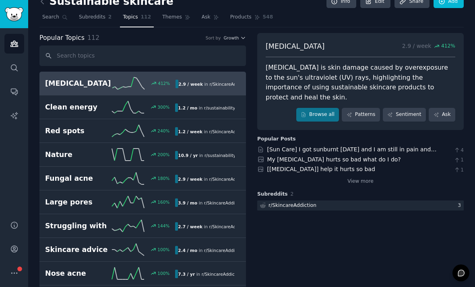
scroll to position [12, 0]
click at [43, 2] on icon at bounding box center [42, 2] width 8 height 8
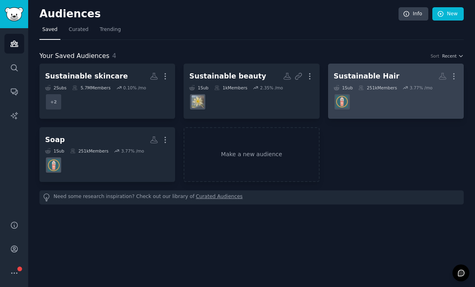
click at [395, 91] on dd at bounding box center [396, 102] width 124 height 23
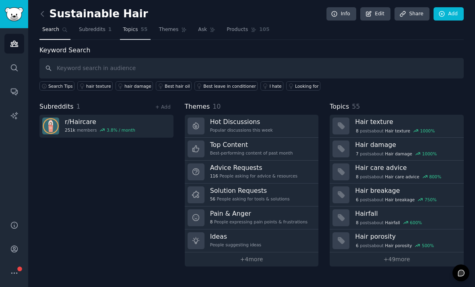
click at [135, 30] on span "Topics" at bounding box center [130, 29] width 15 height 7
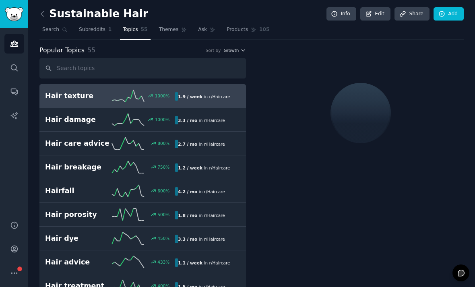
scroll to position [10, 0]
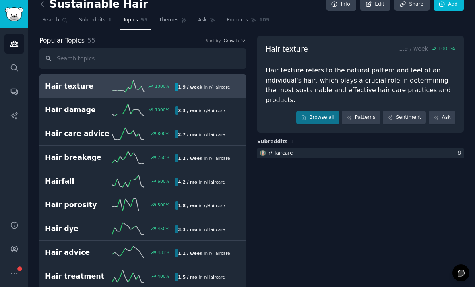
click at [90, 88] on h2 "Hair texture" at bounding box center [77, 86] width 65 height 10
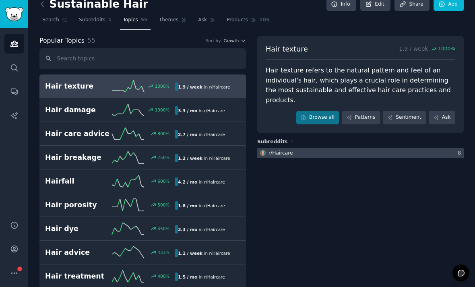
click at [341, 148] on div at bounding box center [360, 153] width 207 height 10
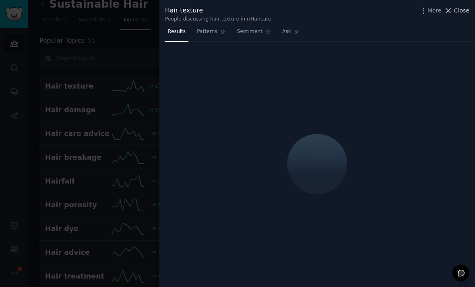
click at [465, 10] on span "Close" at bounding box center [461, 10] width 15 height 8
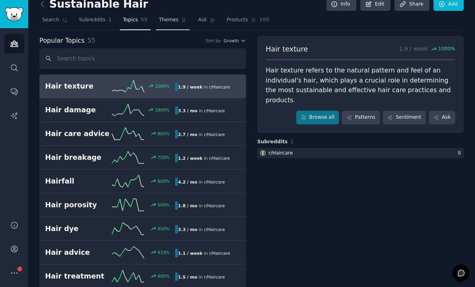
click at [170, 23] on link "Themes" at bounding box center [173, 22] width 34 height 17
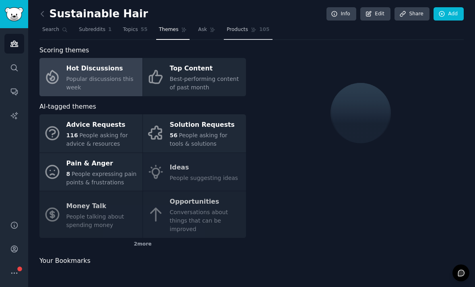
click at [245, 27] on span "Products" at bounding box center [237, 29] width 21 height 7
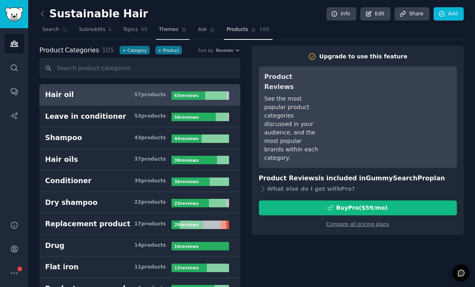
click at [162, 30] on span "Themes" at bounding box center [169, 29] width 20 height 7
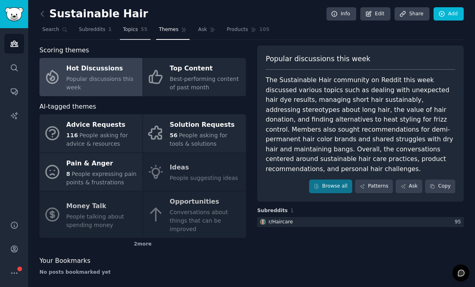
click at [128, 30] on span "Topics" at bounding box center [130, 29] width 15 height 7
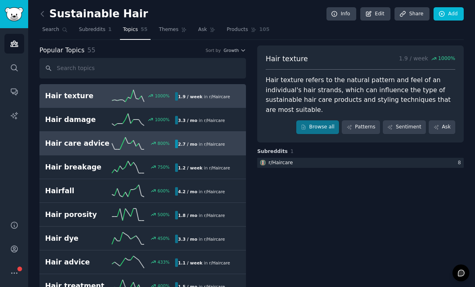
click at [64, 152] on link "Hair care advice 800 % 2.7 / mo in r/ Haircare" at bounding box center [142, 144] width 207 height 24
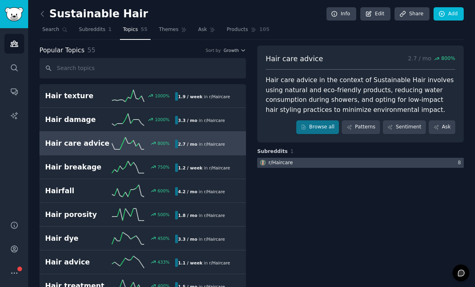
click at [343, 166] on div at bounding box center [360, 163] width 207 height 10
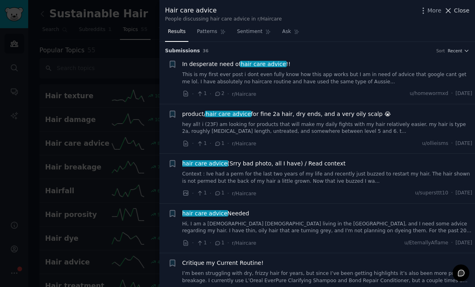
click at [468, 9] on span "Close" at bounding box center [461, 10] width 15 height 8
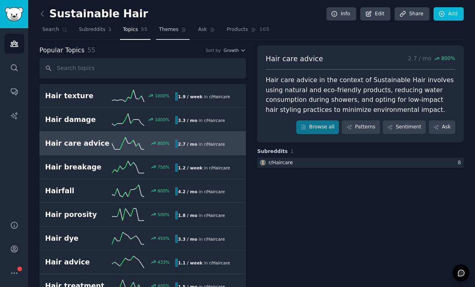
click at [166, 33] on link "Themes" at bounding box center [173, 31] width 34 height 17
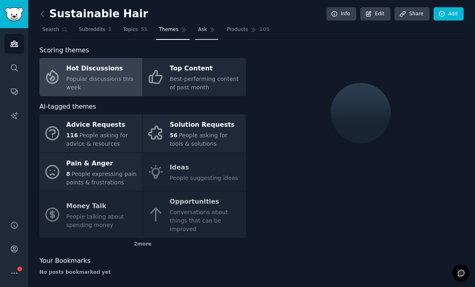
click at [195, 34] on link "Ask" at bounding box center [206, 31] width 23 height 17
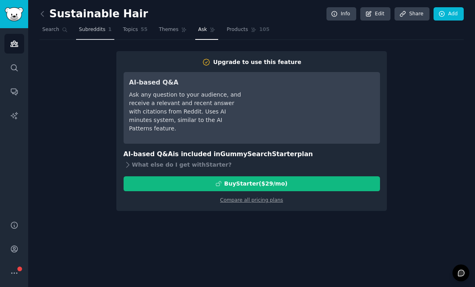
click at [89, 29] on span "Subreddits" at bounding box center [92, 29] width 27 height 7
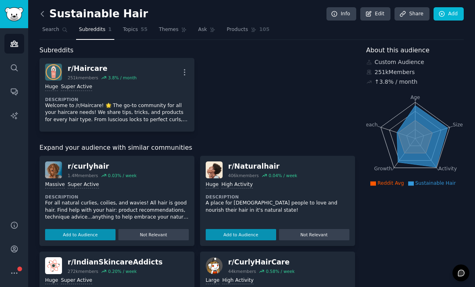
click at [40, 16] on icon at bounding box center [42, 14] width 8 height 8
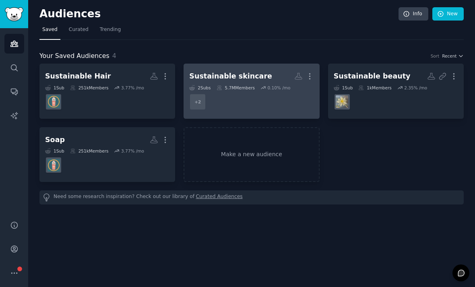
click at [223, 103] on dd "+ 2" at bounding box center [251, 102] width 124 height 23
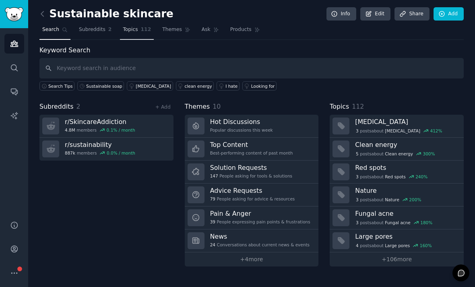
click at [130, 35] on link "Topics 112" at bounding box center [137, 31] width 34 height 17
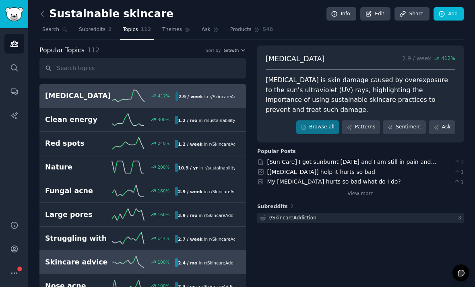
click at [74, 264] on h2 "Skincare advice" at bounding box center [77, 262] width 65 height 10
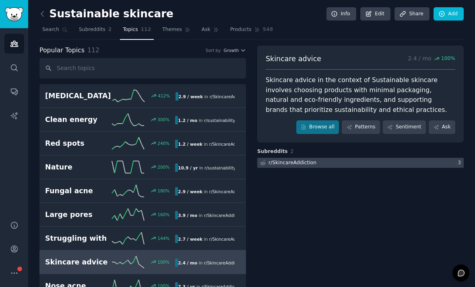
click at [390, 158] on div at bounding box center [360, 163] width 207 height 10
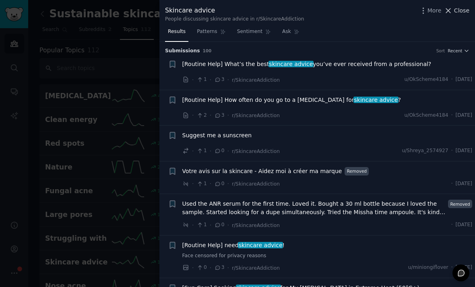
click at [463, 11] on span "Close" at bounding box center [461, 10] width 15 height 8
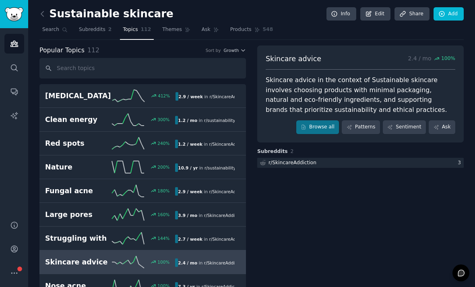
click at [47, 12] on link at bounding box center [44, 14] width 10 height 13
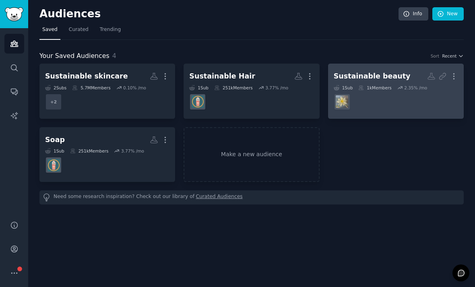
click at [372, 90] on div "1k Members" at bounding box center [374, 88] width 33 height 6
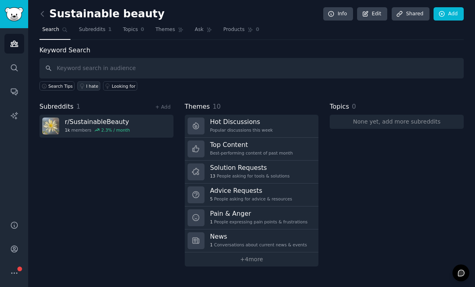
click at [91, 86] on div "I hate" at bounding box center [92, 86] width 12 height 6
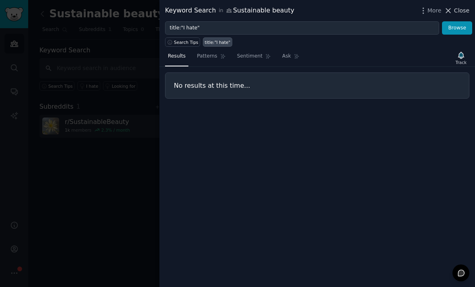
click at [457, 10] on span "Close" at bounding box center [461, 10] width 15 height 8
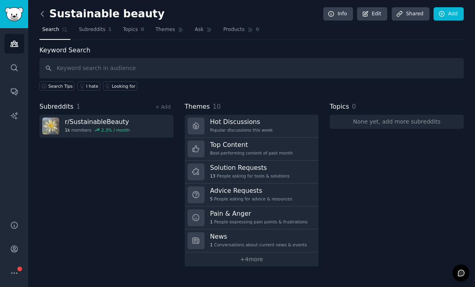
click at [44, 12] on icon at bounding box center [42, 14] width 8 height 8
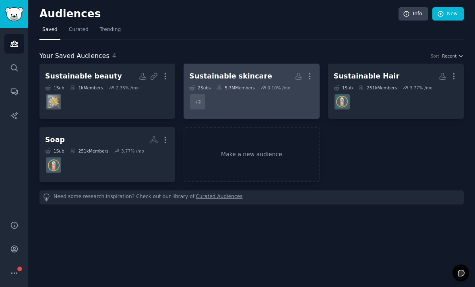
click at [269, 97] on dd "+ 2" at bounding box center [251, 102] width 124 height 23
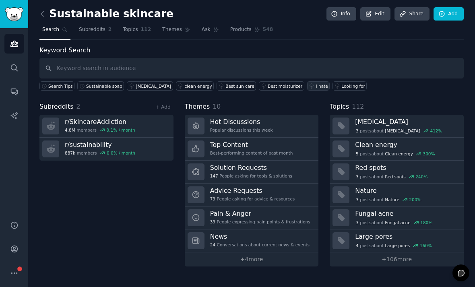
click at [316, 84] on div "I hate" at bounding box center [322, 86] width 12 height 6
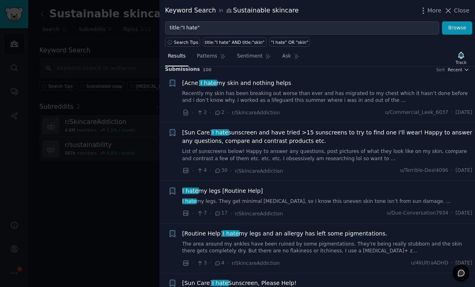
scroll to position [3, 0]
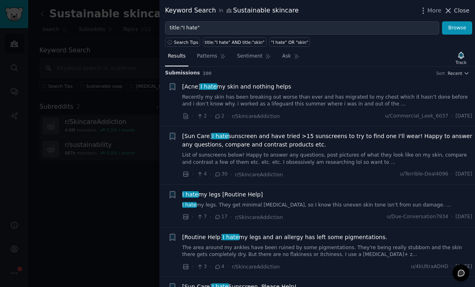
click at [461, 9] on span "Close" at bounding box center [461, 10] width 15 height 8
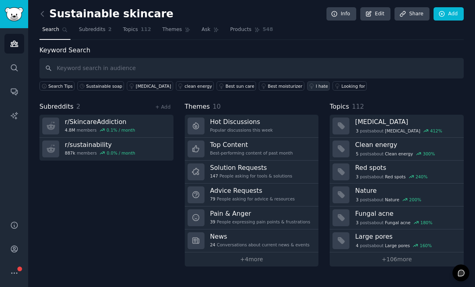
click at [307, 82] on link "I hate" at bounding box center [318, 85] width 23 height 9
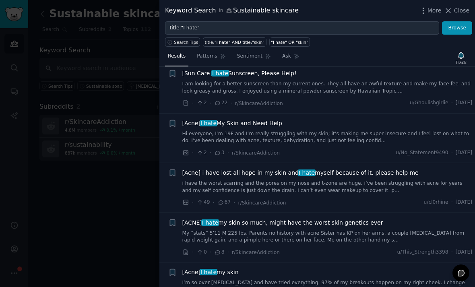
scroll to position [215, 0]
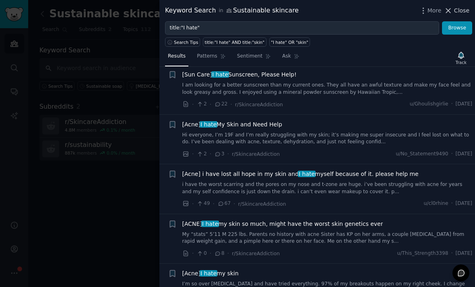
click at [464, 12] on span "Close" at bounding box center [461, 10] width 15 height 8
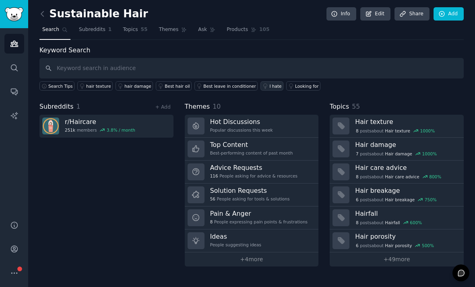
click at [269, 87] on div "I hate" at bounding box center [275, 86] width 12 height 6
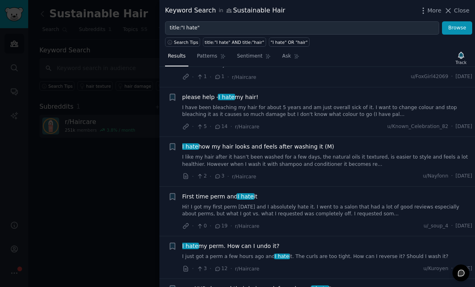
scroll to position [204, 0]
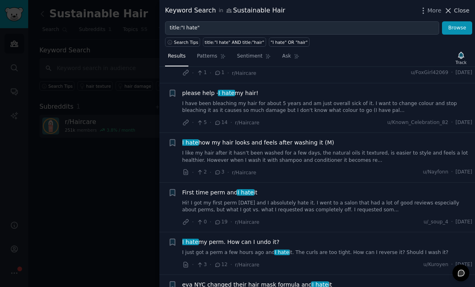
click at [456, 12] on span "Close" at bounding box center [461, 10] width 15 height 8
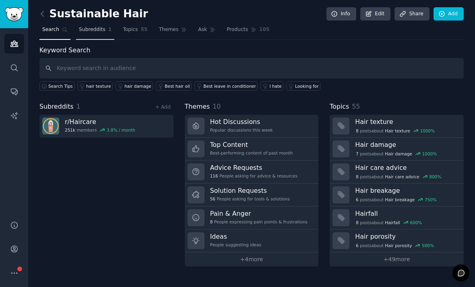
click at [106, 32] on link "Subreddits 1" at bounding box center [95, 31] width 38 height 17
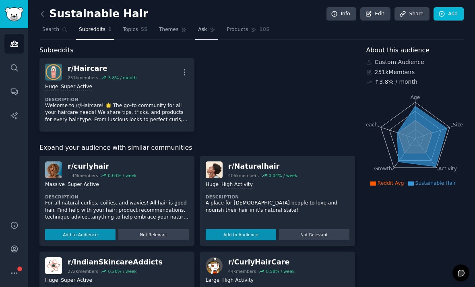
click at [215, 32] on link "Ask" at bounding box center [206, 31] width 23 height 17
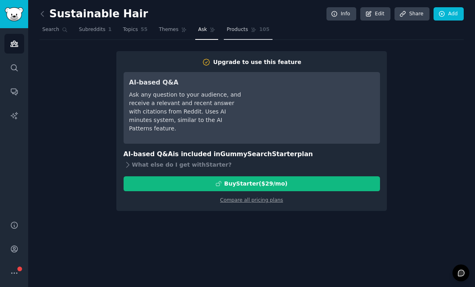
click at [238, 30] on span "Products" at bounding box center [237, 29] width 21 height 7
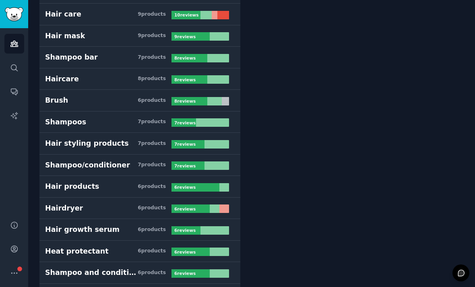
scroll to position [339, 0]
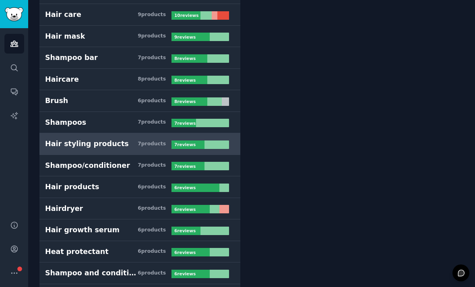
click at [124, 143] on h3 "Hair styling products 7 product s" at bounding box center [108, 144] width 126 height 10
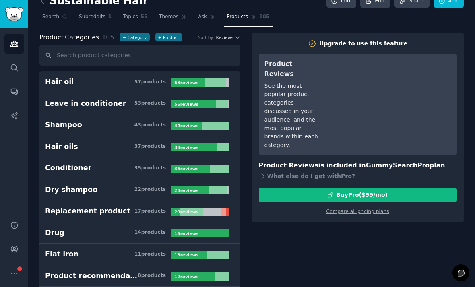
scroll to position [3, 0]
